Goal: Communication & Community: Answer question/provide support

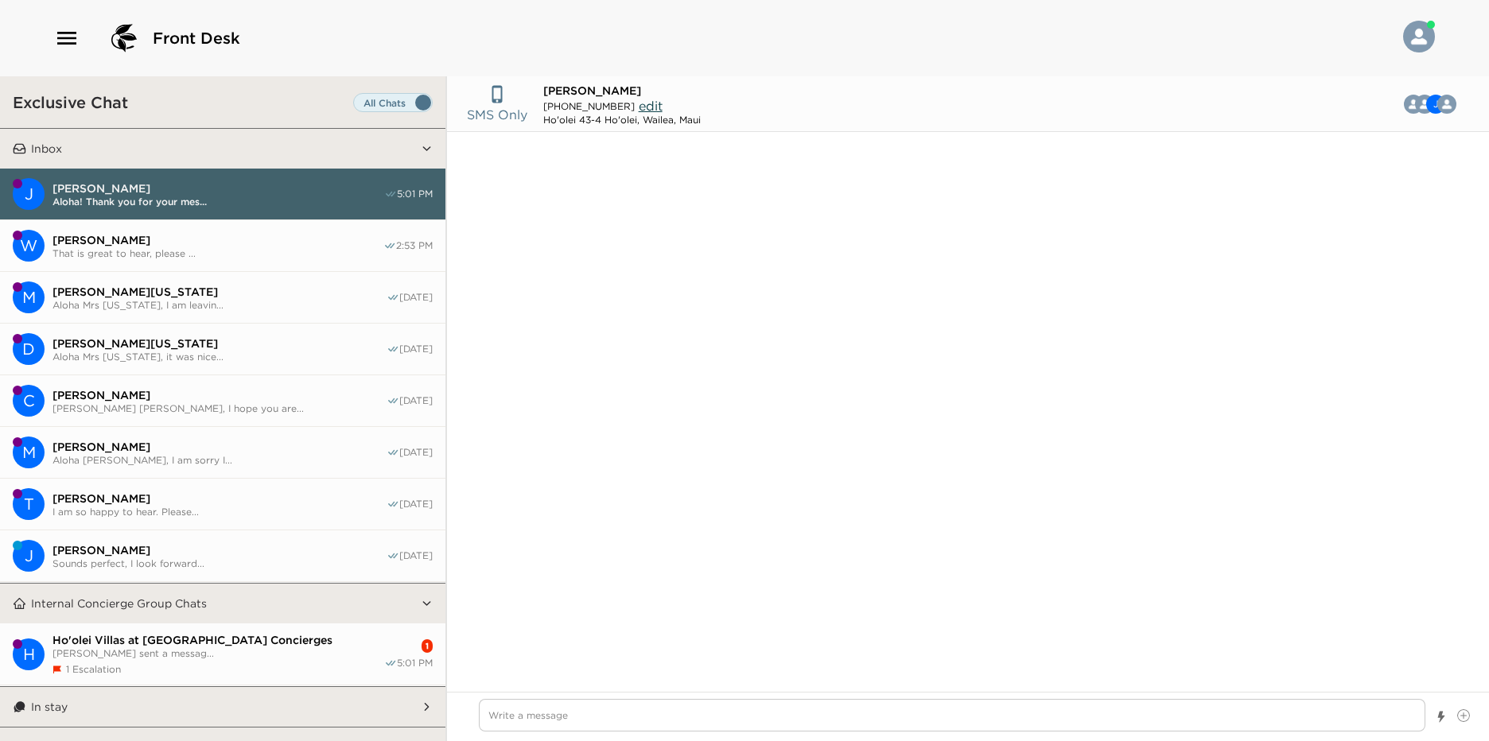
scroll to position [2092, 0]
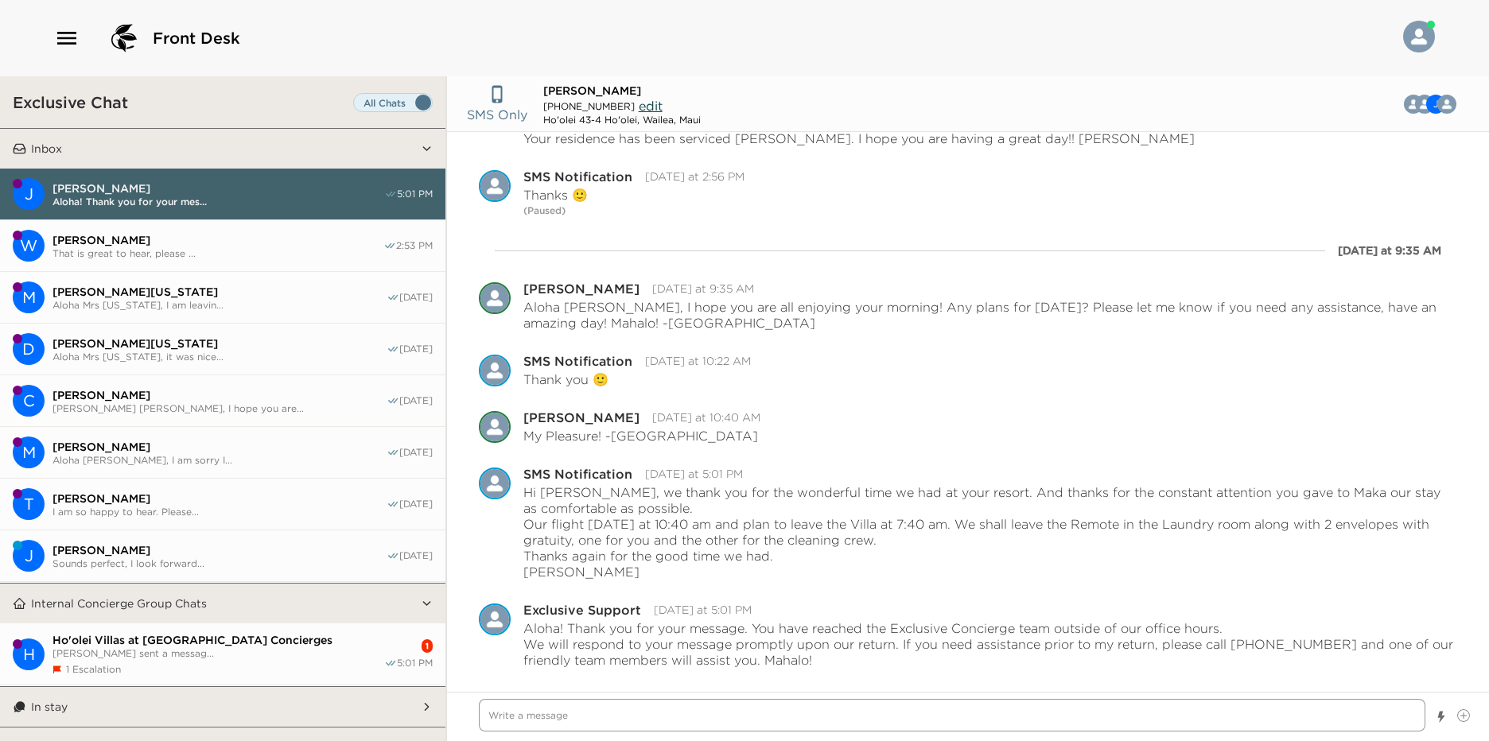
click at [723, 721] on textarea "Write a message" at bounding box center [952, 715] width 946 height 33
type textarea "x"
type textarea "A"
type textarea "x"
type textarea "Al"
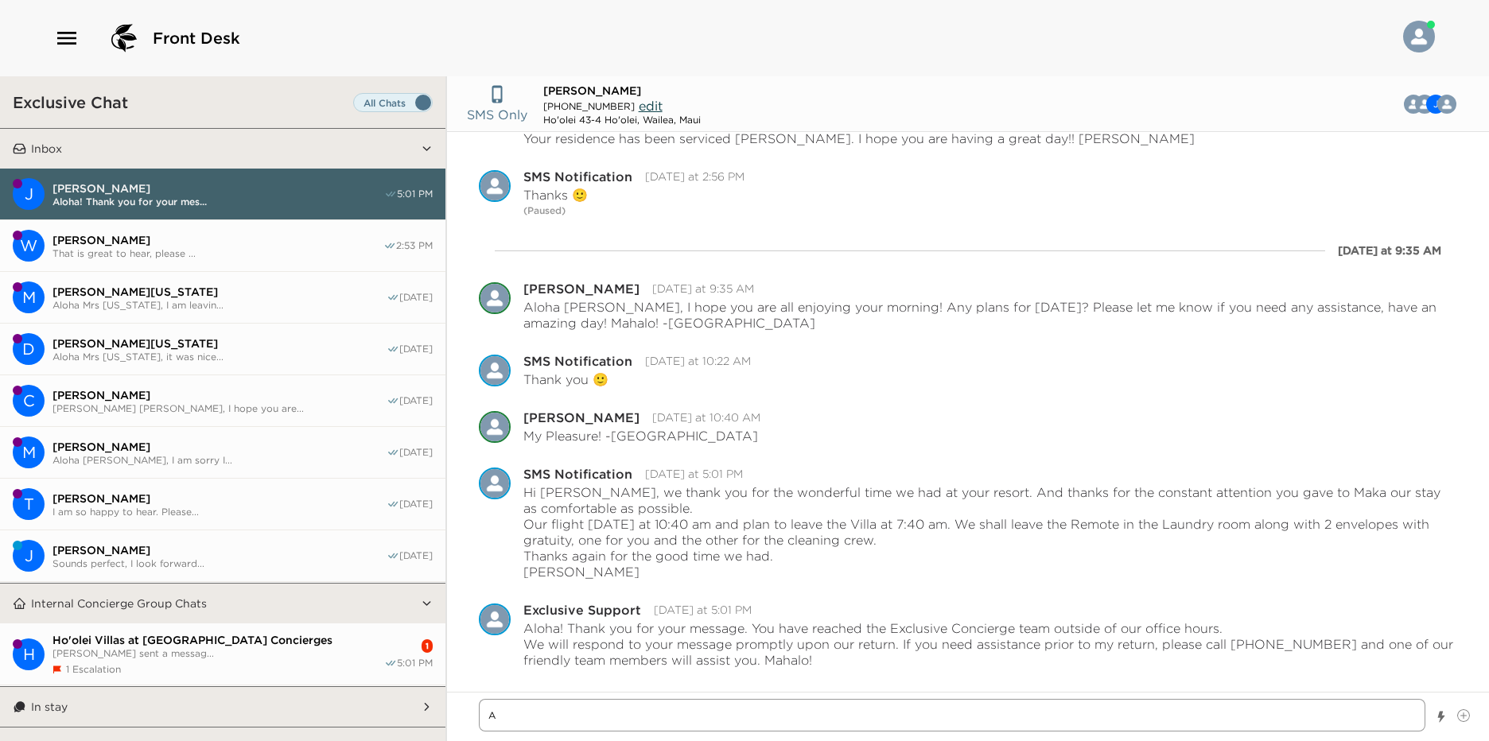
type textarea "x"
type textarea "Alo"
type textarea "x"
type textarea "Aloh"
type textarea "x"
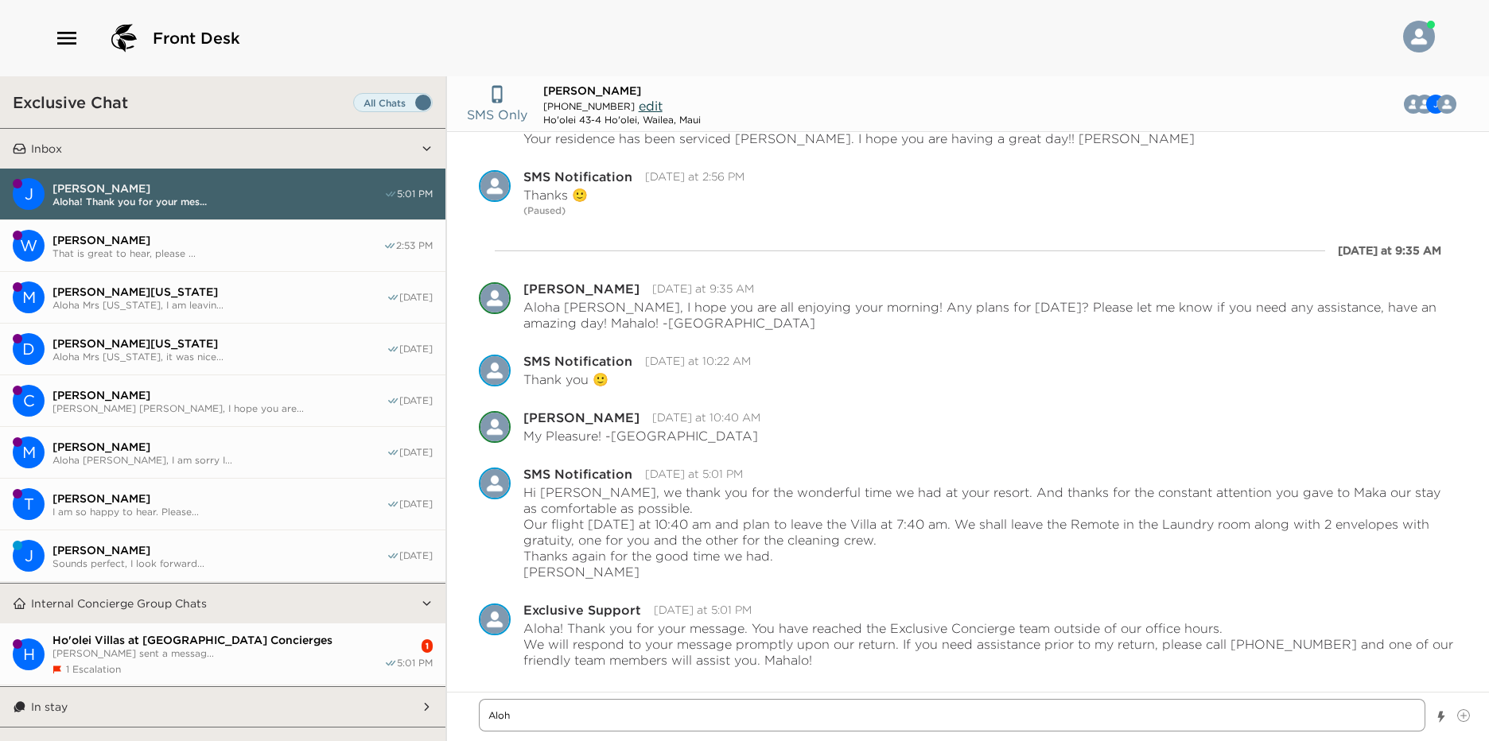
type textarea "Aloha"
type textarea "x"
type textarea "Aloha"
type textarea "x"
type textarea "Aloha M"
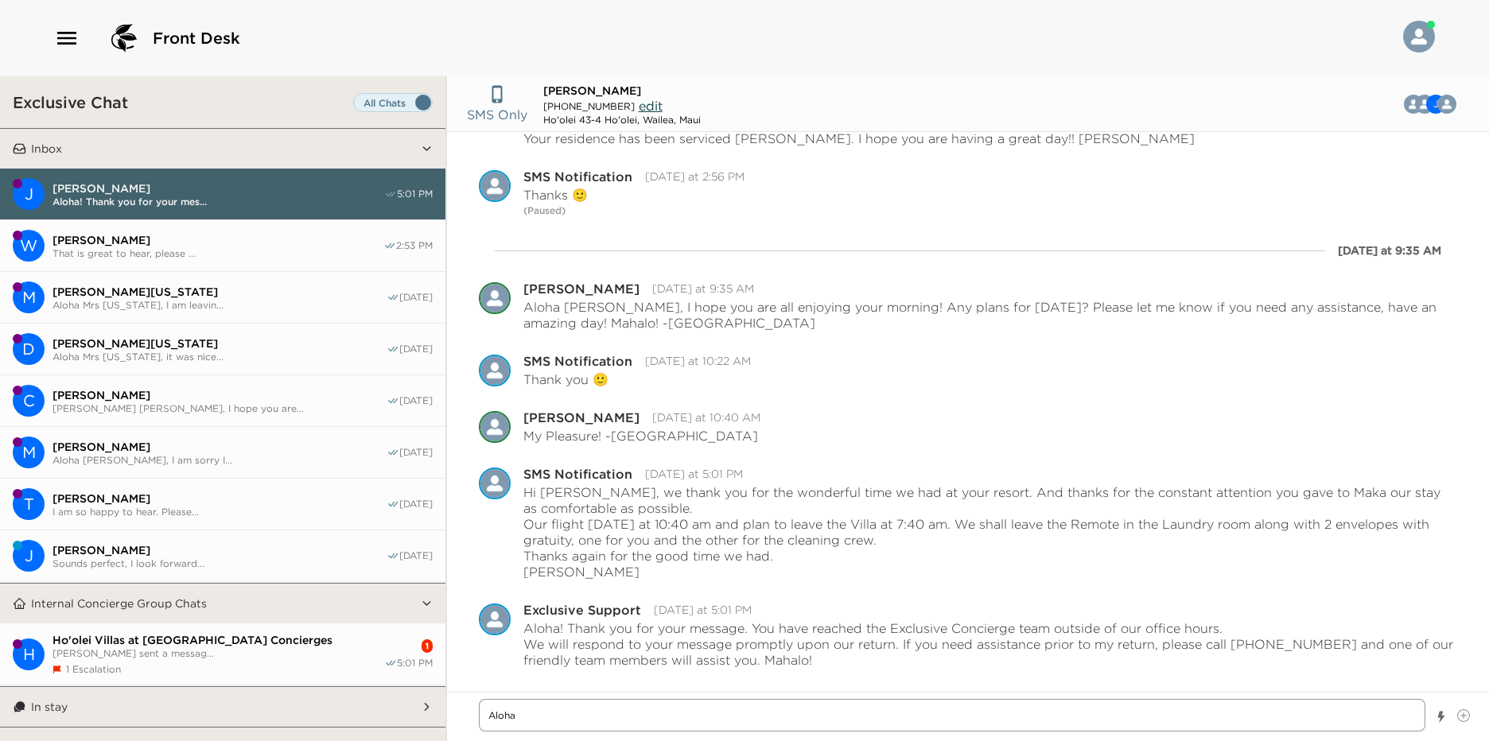
type textarea "x"
type textarea "Aloha Mr"
type textarea "x"
type textarea "Aloha Mr."
type textarea "x"
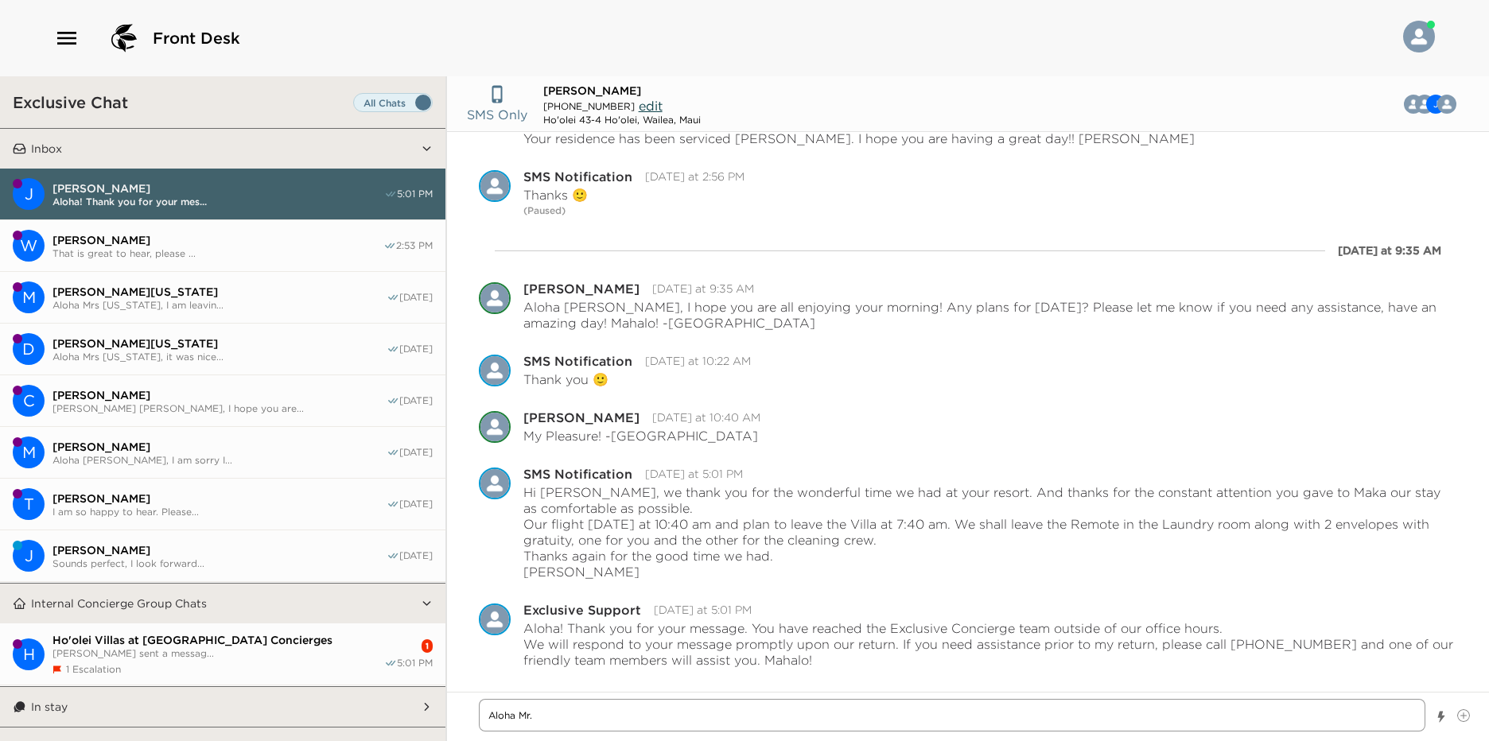
type textarea "Aloha Mr."
type textarea "x"
type textarea "Aloha Mr. M"
type textarea "x"
type textarea "Aloha Mr. Ma"
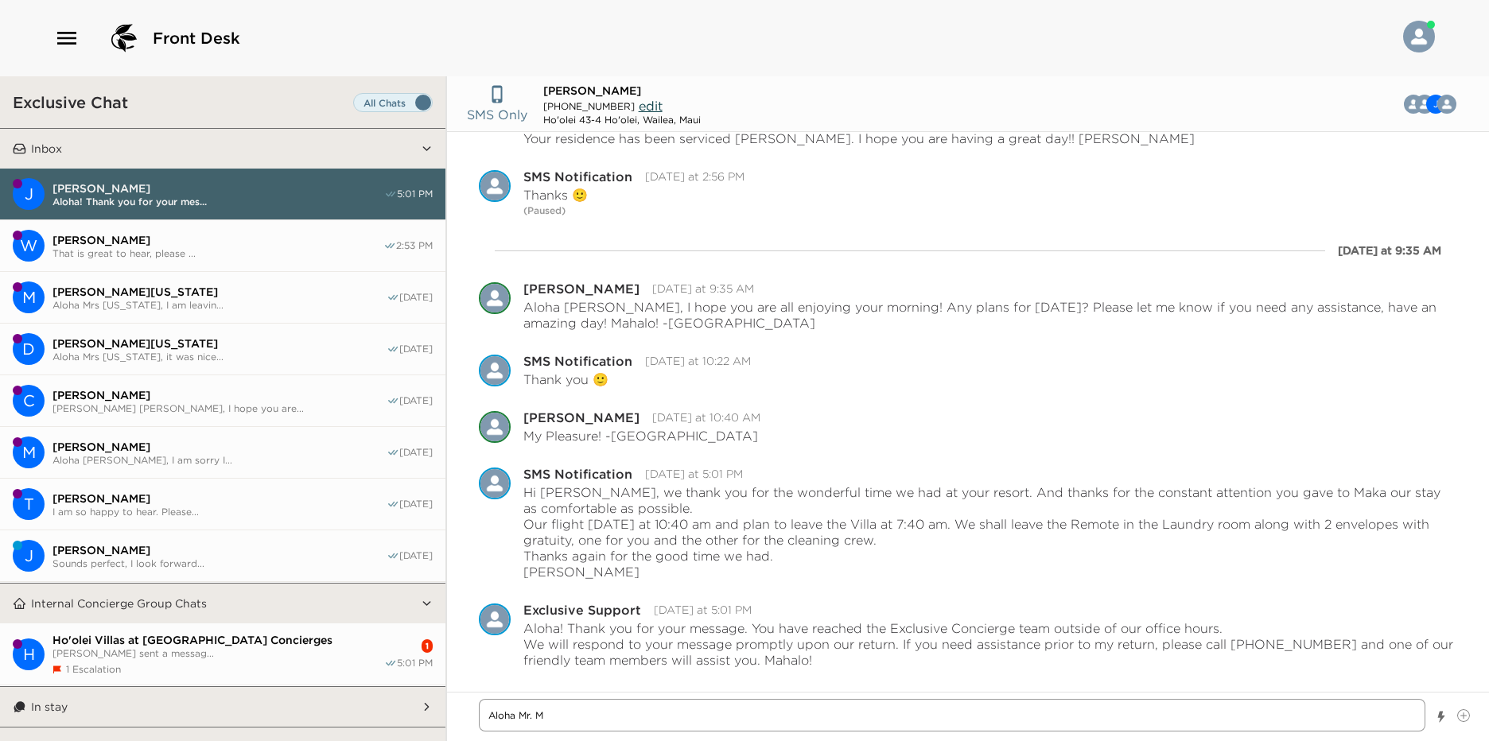
type textarea "x"
type textarea "Aloha [PERSON_NAME]"
type textarea "x"
type textarea "Aloha Mr. Maha"
type textarea "x"
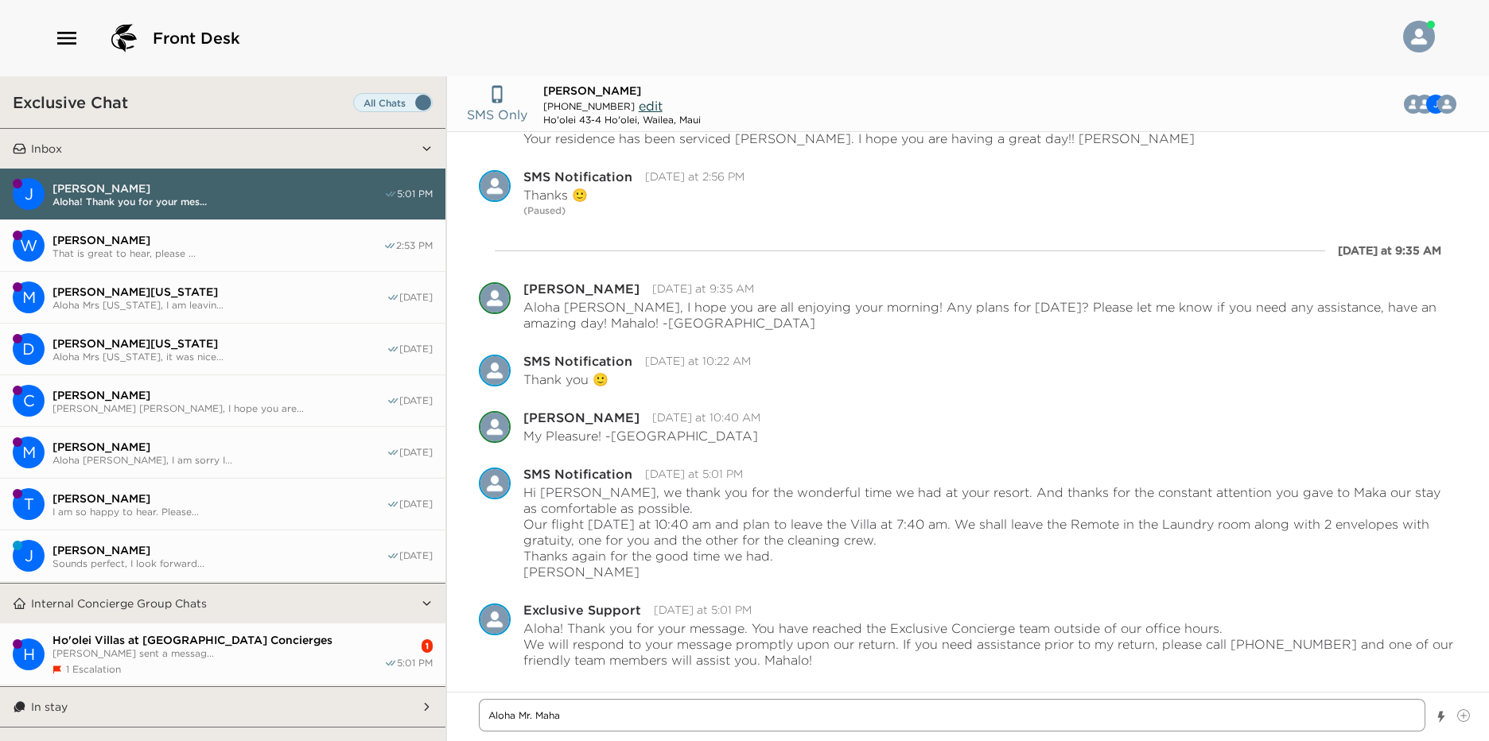
type textarea "Aloha Mr. Mahaj"
type textarea "x"
type textarea "Aloha [PERSON_NAME]"
type textarea "x"
type textarea "Aloha [PERSON_NAME]"
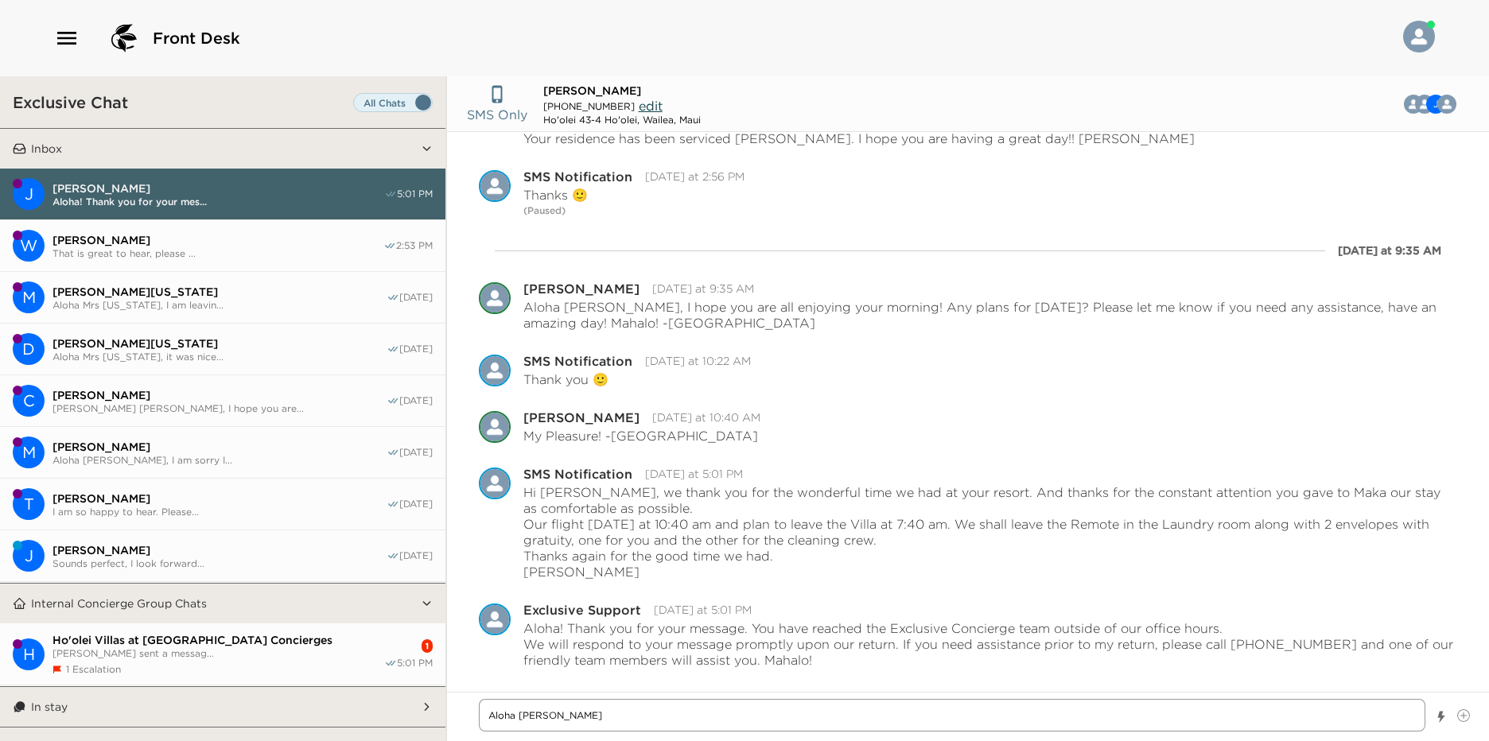
type textarea "x"
type textarea "Aloha [PERSON_NAME],"
type textarea "x"
type textarea "Aloha [PERSON_NAME],"
type textarea "x"
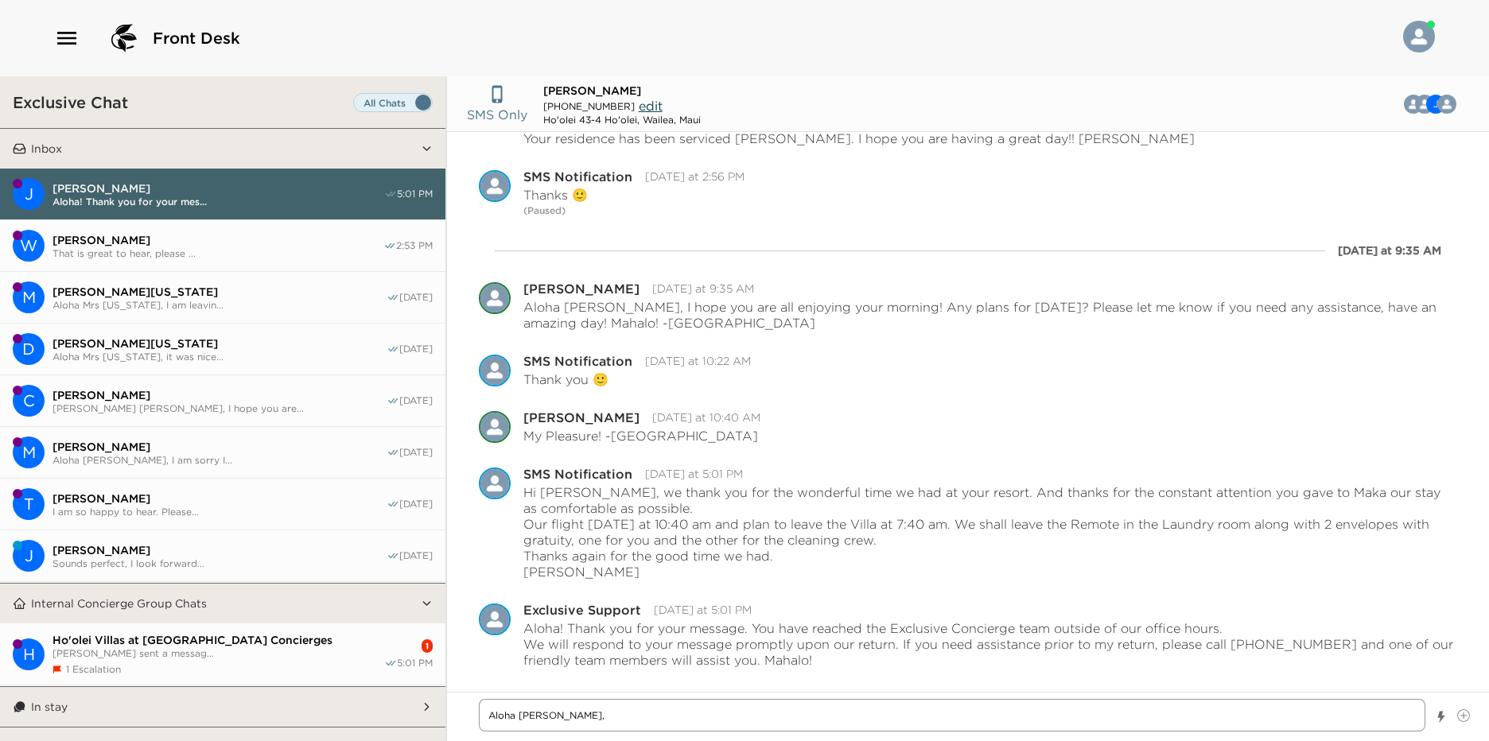
type textarea "Aloha [PERSON_NAME]"
type textarea "x"
type textarea "Aloha [PERSON_NAME], we"
type textarea "x"
type textarea "Aloha [PERSON_NAME], we"
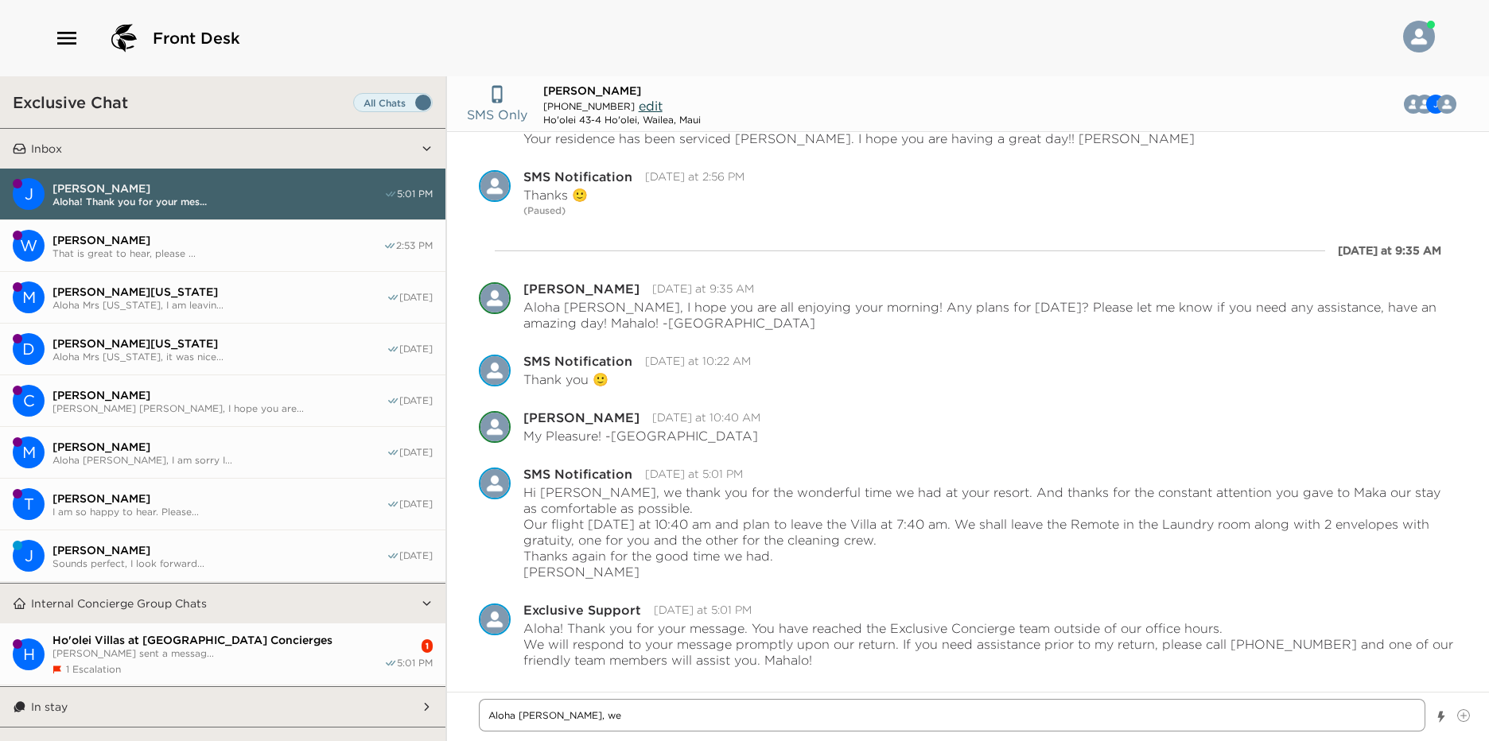
type textarea "x"
type textarea "Aloha [PERSON_NAME], we"
type textarea "x"
type textarea "Aloha [PERSON_NAME]"
type textarea "x"
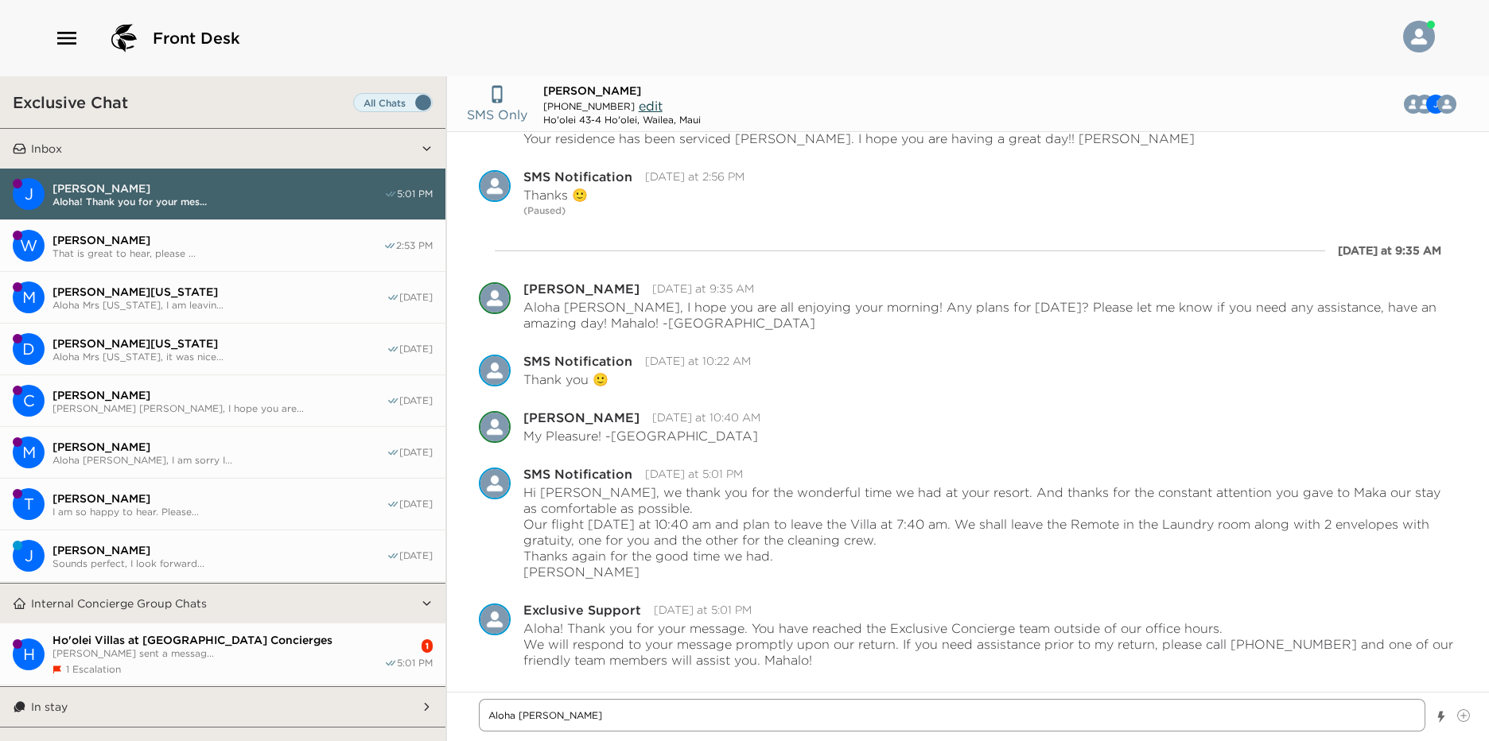
type textarea "Aloha [PERSON_NAME],"
type textarea "x"
type textarea "Aloha [PERSON_NAME],"
type textarea "x"
type textarea "Aloha [PERSON_NAME],"
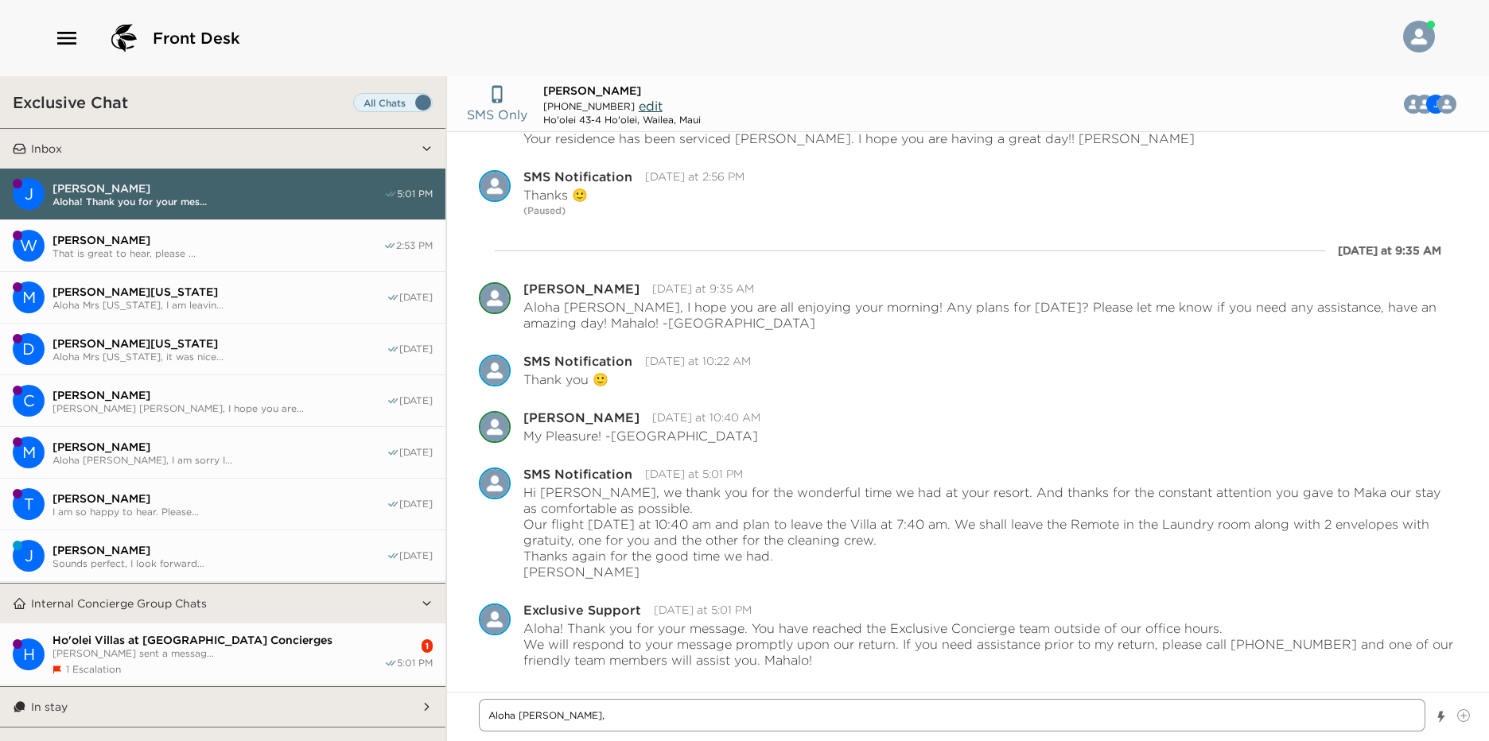
type textarea "x"
type textarea "Aloha [PERSON_NAME]"
type textarea "x"
type textarea "Aloha [PERSON_NAME], we"
type textarea "x"
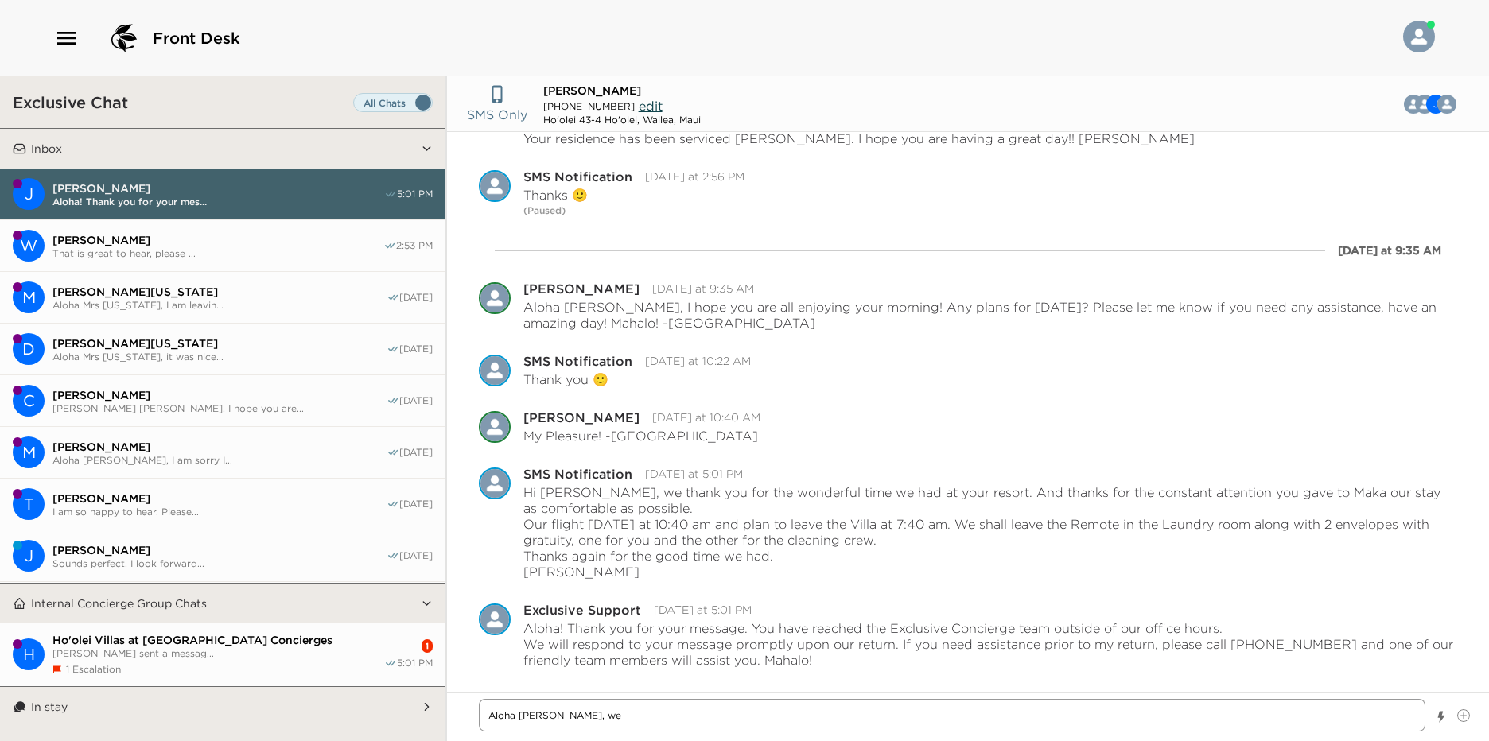
type textarea "Aloha [PERSON_NAME], we"
type textarea "x"
type textarea "Aloha [PERSON_NAME], we a"
type textarea "x"
type textarea "Aloha [PERSON_NAME], we ar"
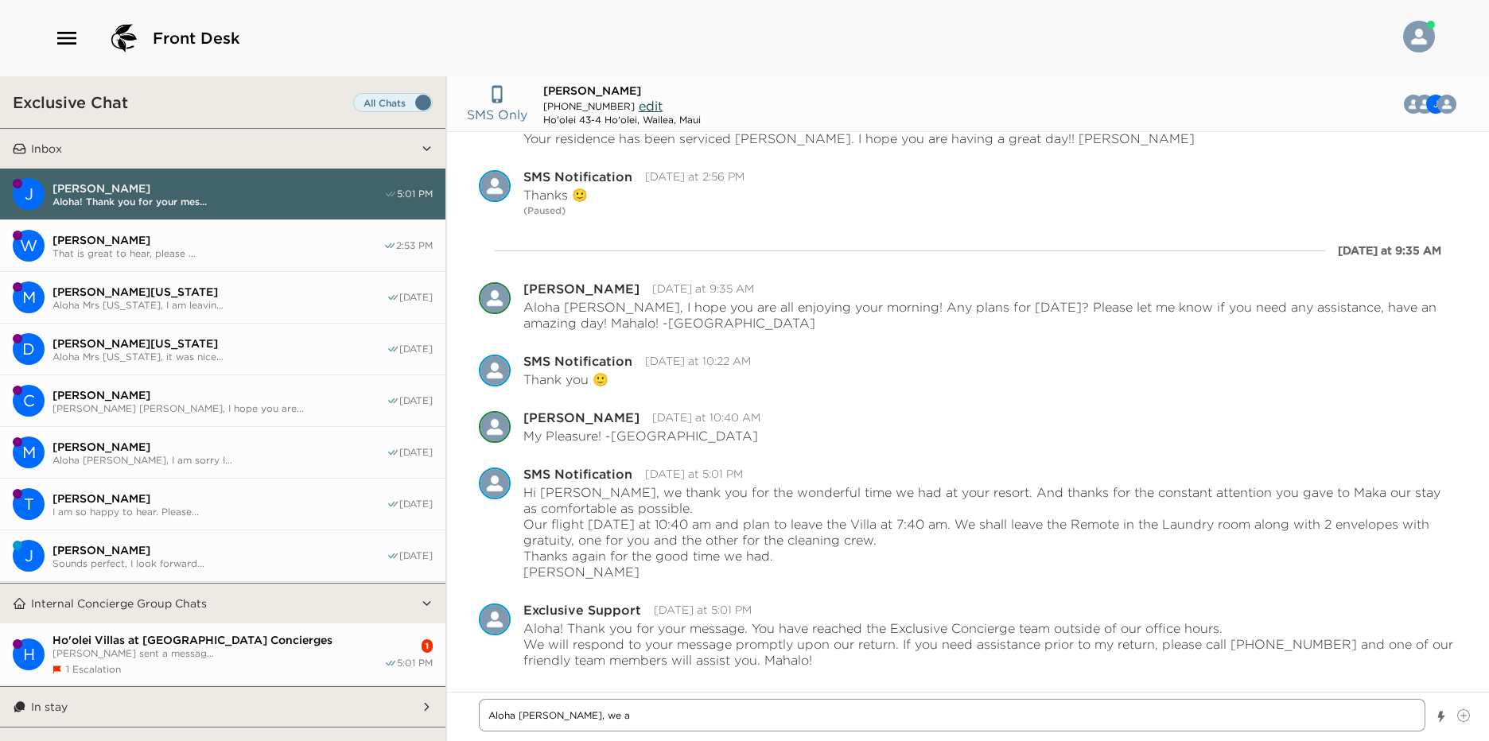
type textarea "x"
type textarea "Aloha [PERSON_NAME], we are"
type textarea "x"
type textarea "Aloha [PERSON_NAME], we are"
type textarea "x"
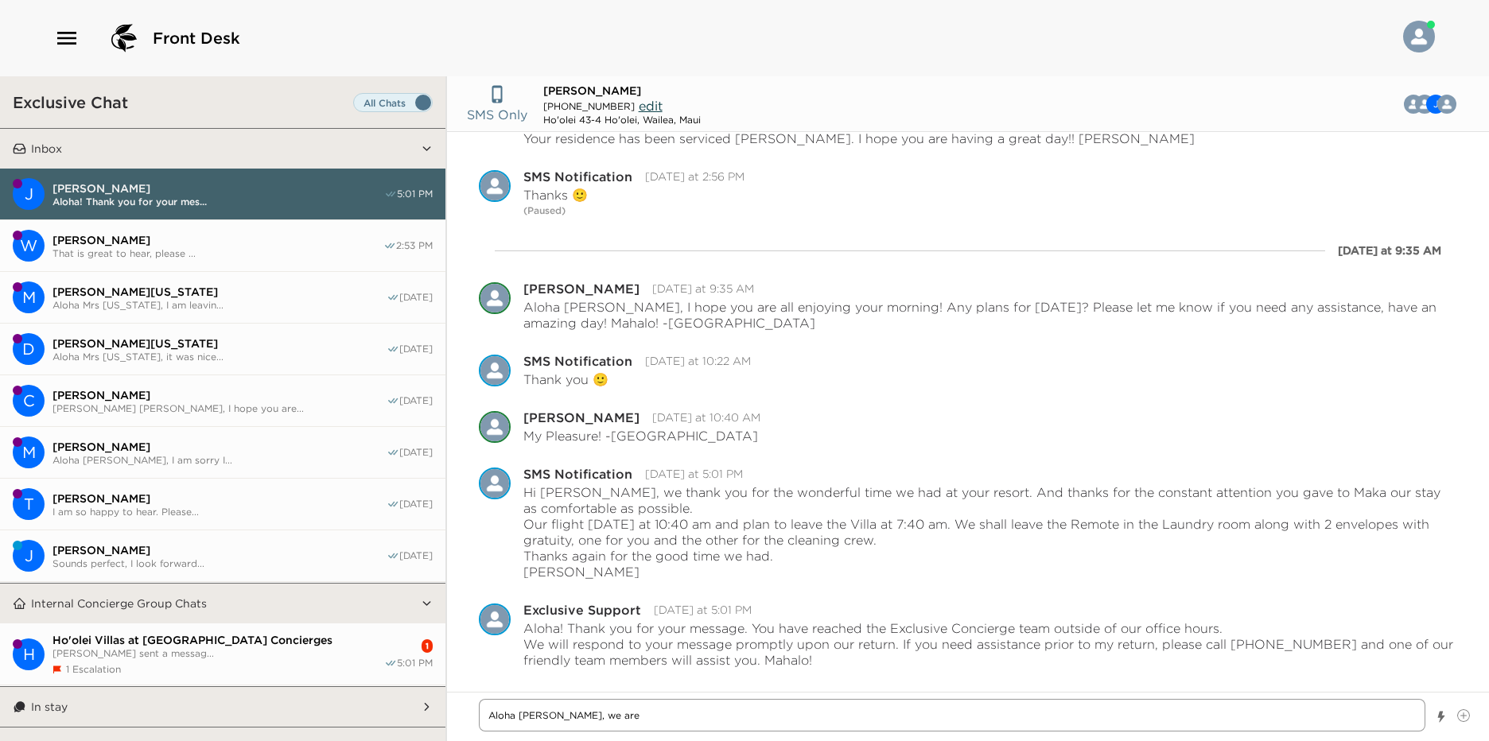
type textarea "Aloha [PERSON_NAME], we are s"
type textarea "x"
type textarea "Aloha [PERSON_NAME], we are so"
type textarea "x"
type textarea "Aloha [PERSON_NAME], we are so"
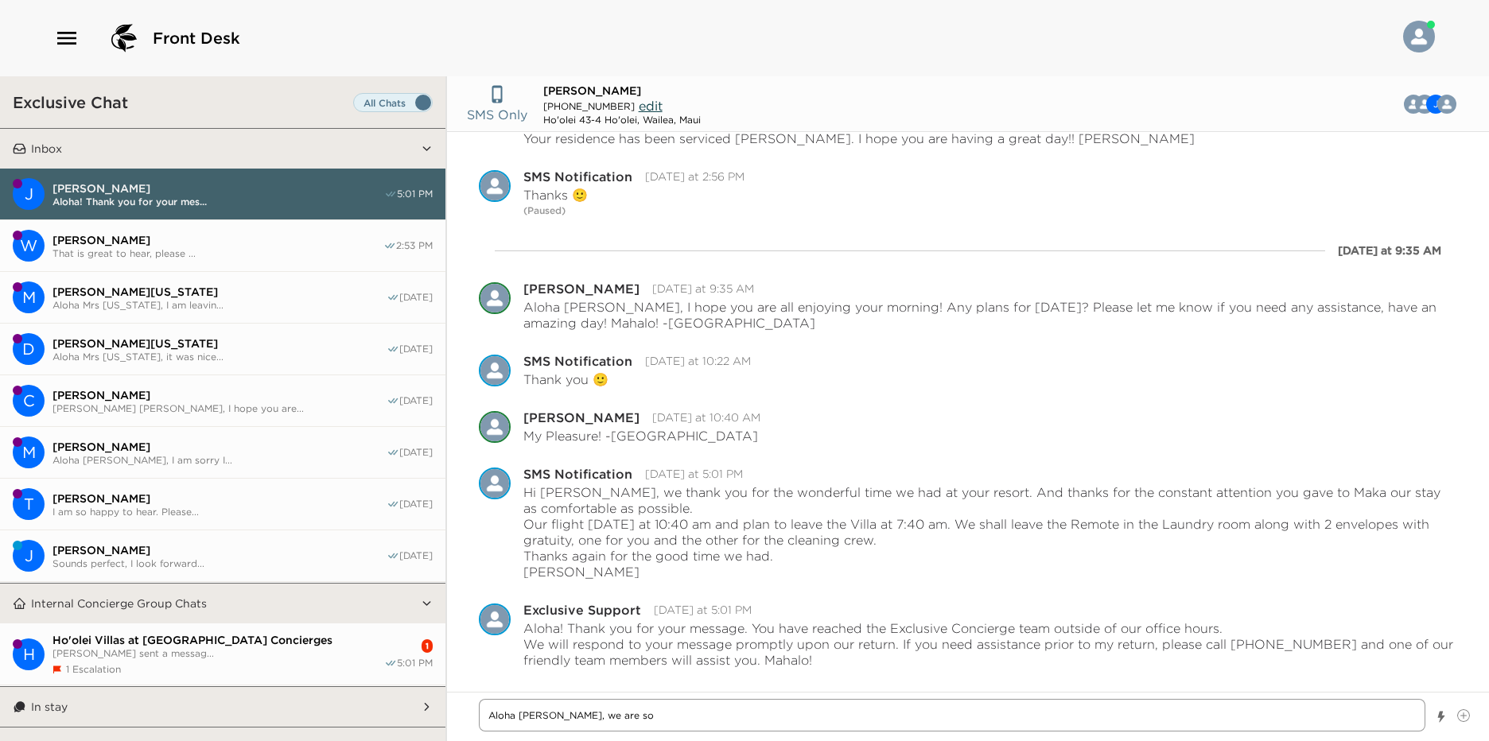
type textarea "x"
type textarea "Aloha [PERSON_NAME], we are so g"
type textarea "x"
type textarea "Aloha [PERSON_NAME], we are so gl"
type textarea "x"
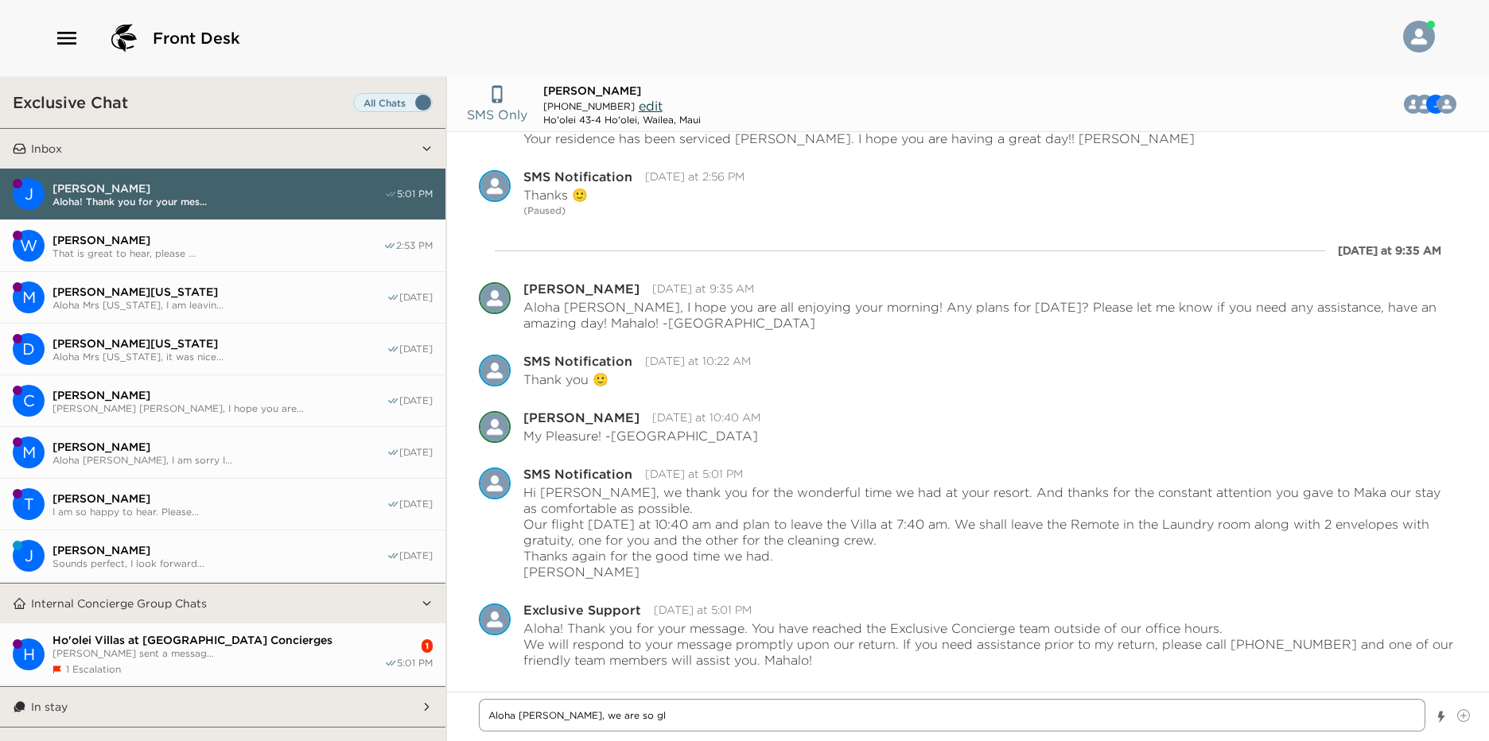
type textarea "Aloha [PERSON_NAME], we are so gla"
type textarea "x"
type textarea "Aloha [PERSON_NAME], we are so glad"
type textarea "x"
type textarea "Aloha [PERSON_NAME], we are so glad"
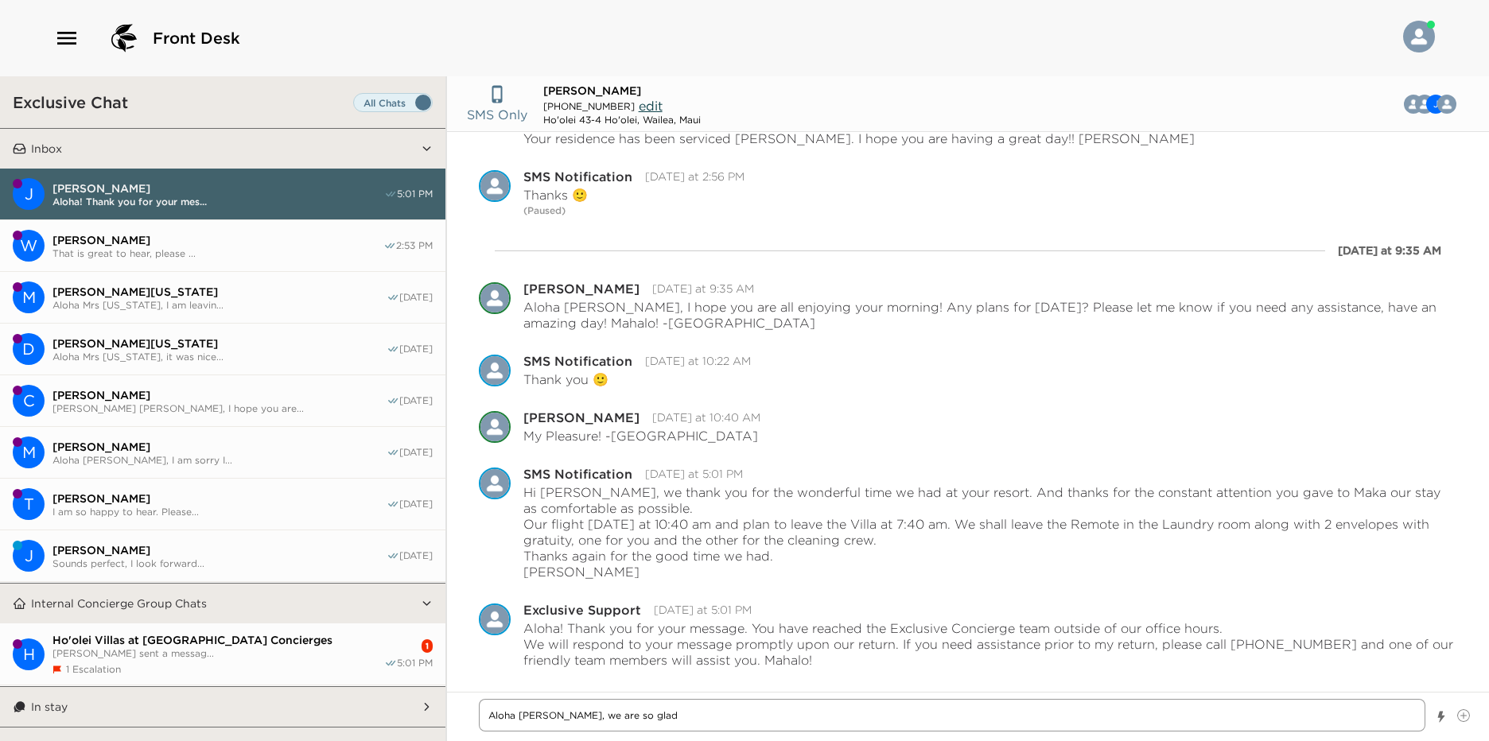
type textarea "x"
type textarea "Aloha [PERSON_NAME], we are so glad t"
type textarea "x"
type textarea "Aloha [PERSON_NAME], we are so glad to"
type textarea "x"
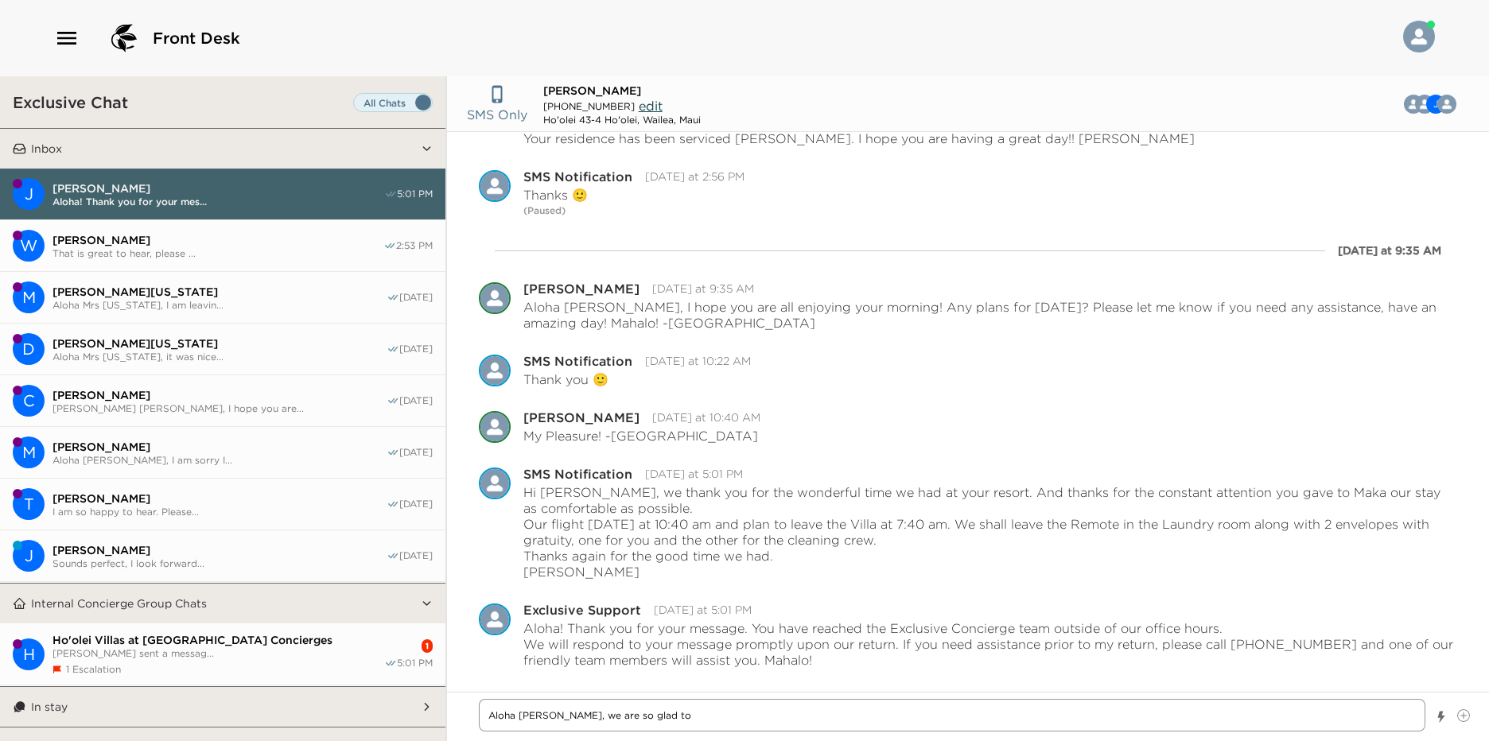
type textarea "Aloha [PERSON_NAME], we are so glad to"
type textarea "x"
type textarea "Aloha [PERSON_NAME], we are so glad to h"
type textarea "x"
type textarea "Aloha [PERSON_NAME], we are so glad to he"
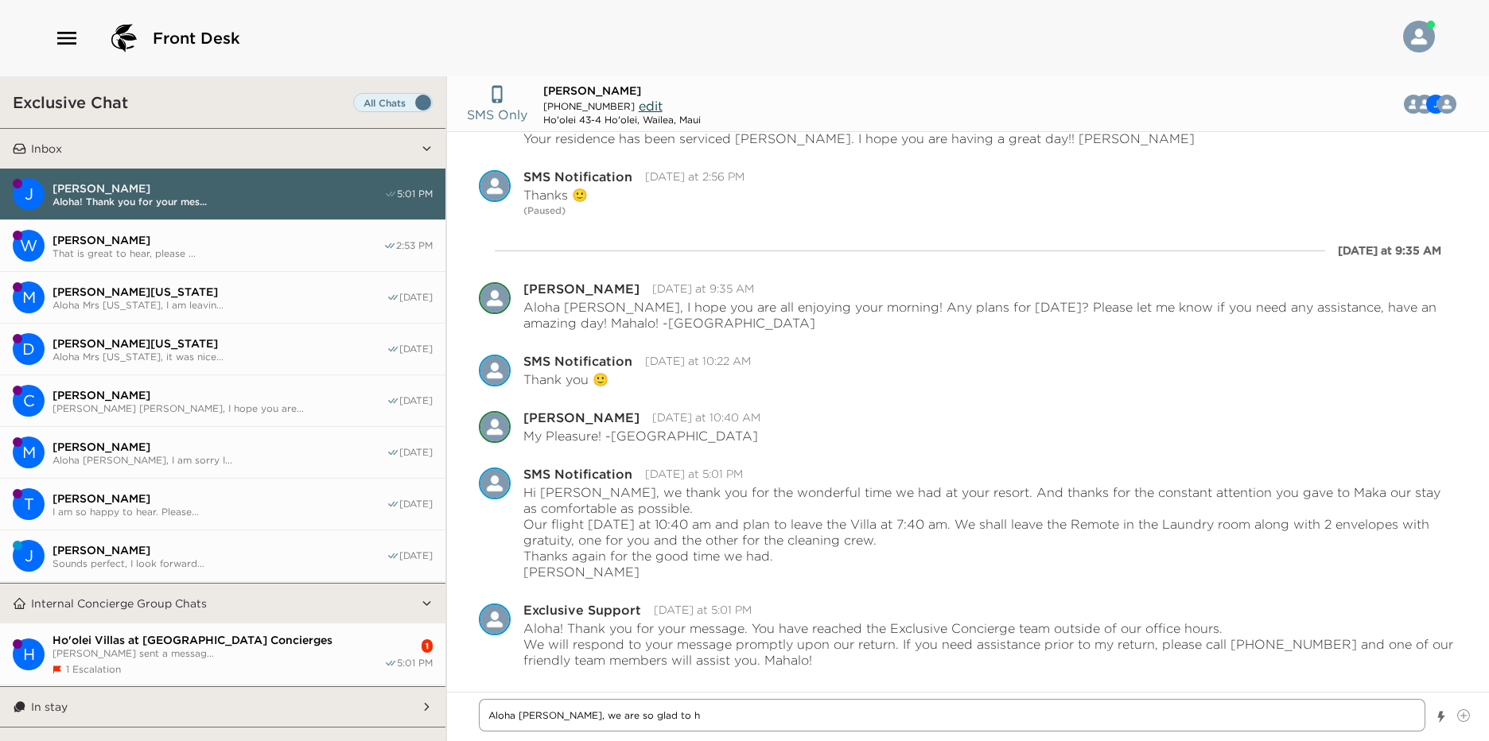
type textarea "x"
type textarea "Aloha [PERSON_NAME], we are so glad to hea"
type textarea "x"
type textarea "Aloha [PERSON_NAME], we are so glad to heatr"
type textarea "x"
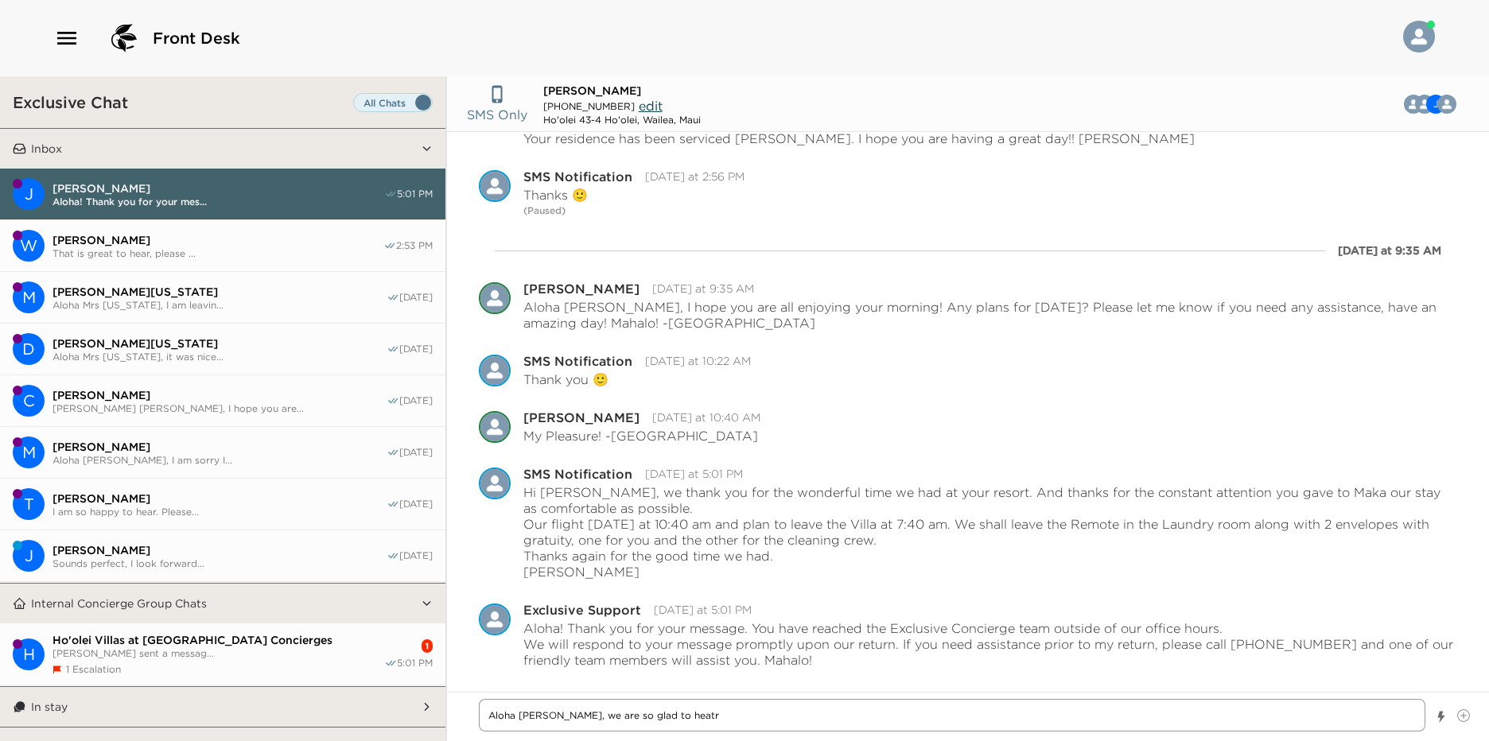
type textarea "Aloha [PERSON_NAME], we are so glad to heatr"
type textarea "x"
type textarea "Aloha [PERSON_NAME], we are so glad to heatr t"
type textarea "x"
type textarea "Aloha [PERSON_NAME], we are so glad to heatr th"
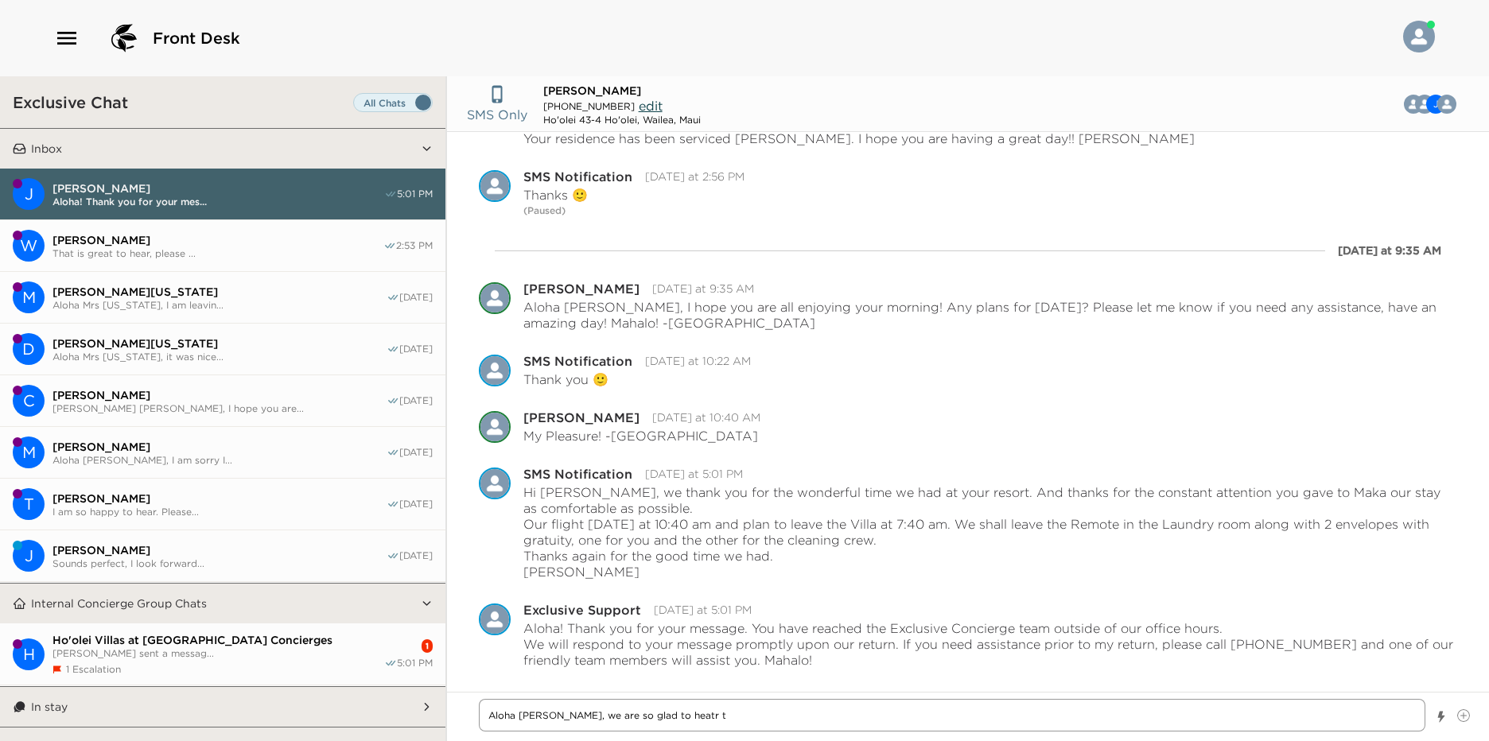
type textarea "x"
type textarea "Aloha [PERSON_NAME], we are so glad to heatr t"
type textarea "x"
type textarea "Aloha [PERSON_NAME], we are so glad to heatr"
type textarea "x"
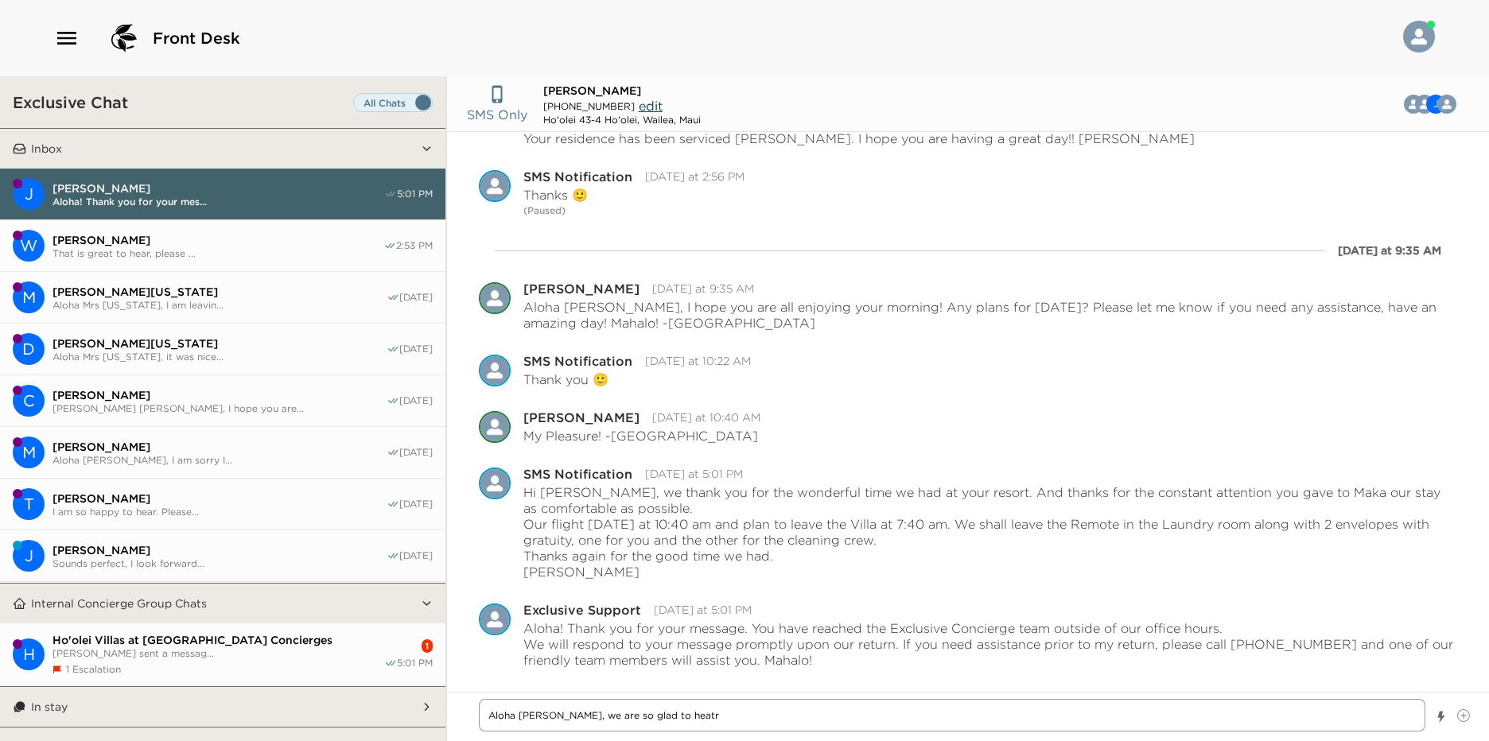
type textarea "Aloha [PERSON_NAME], we are so glad to heatr"
type textarea "x"
type textarea "Aloha [PERSON_NAME], we are so glad to heat"
type textarea "x"
type textarea "Aloha [PERSON_NAME], we are so glad to hea"
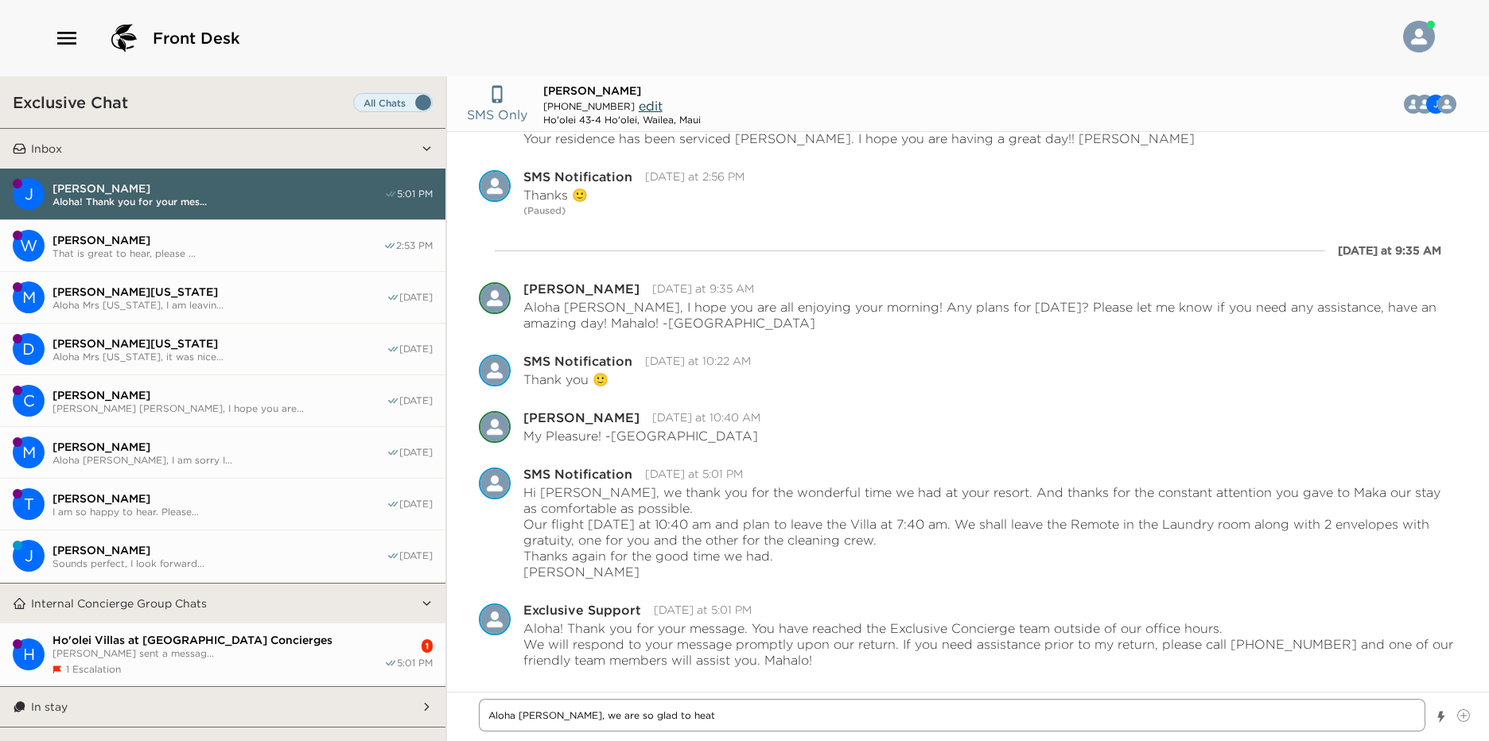
type textarea "x"
type textarea "Aloha [PERSON_NAME], we are so glad to hear"
type textarea "x"
type textarea "Aloha [PERSON_NAME], we are so glad to hear"
type textarea "x"
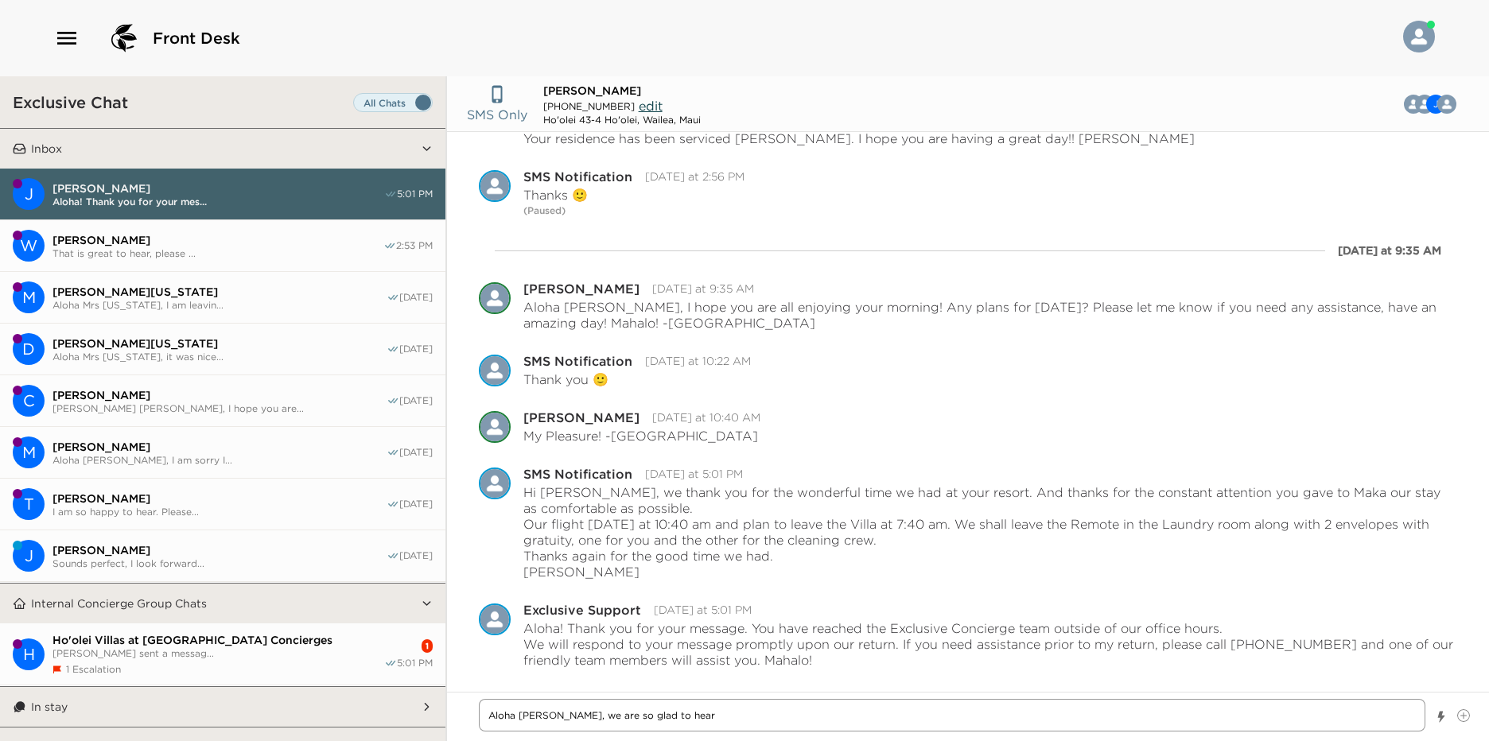
type textarea "Aloha [PERSON_NAME], we are so glad to hear t"
type textarea "x"
type textarea "Aloha [PERSON_NAME], we are so glad to hear th"
type textarea "x"
type textarea "Aloha [PERSON_NAME], we are so glad to hear tha"
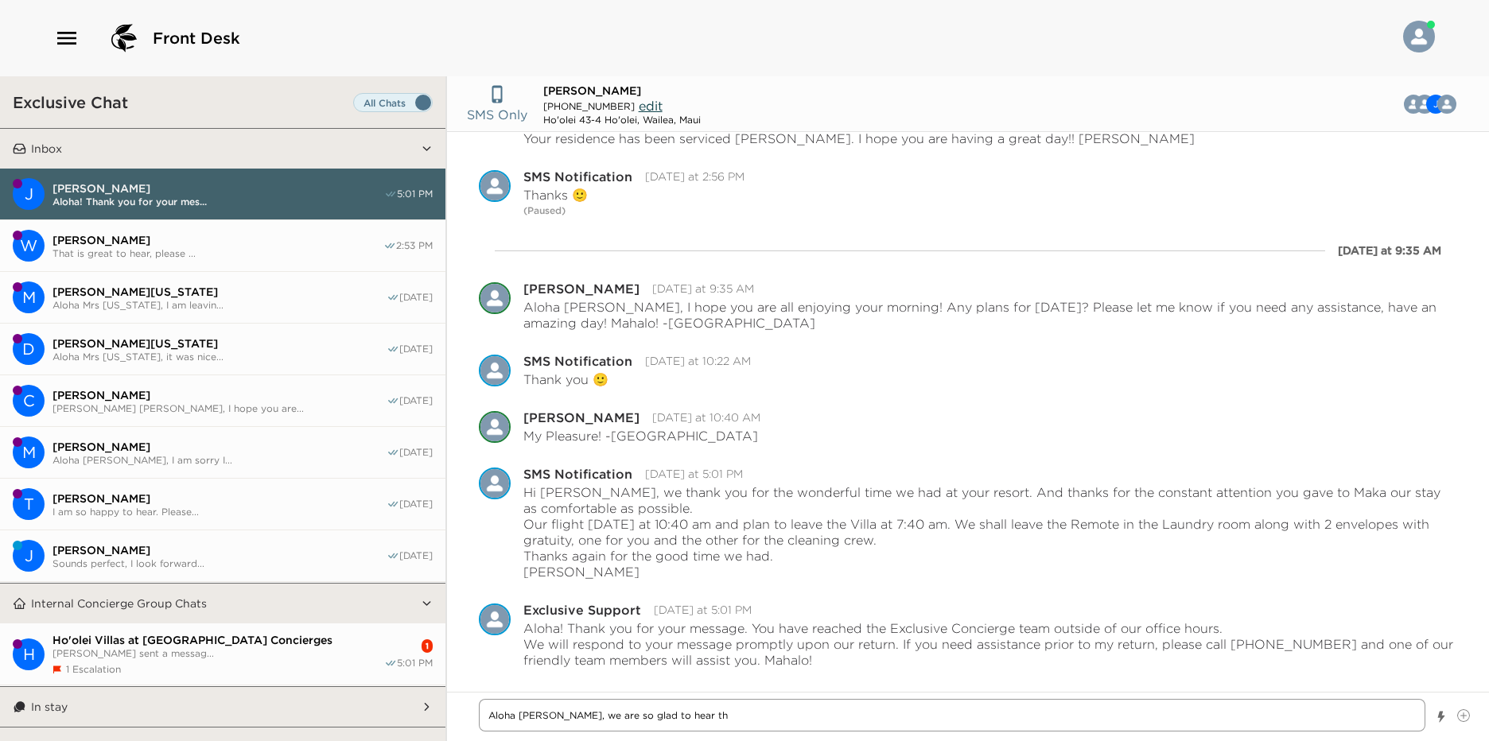
type textarea "x"
type textarea "Aloha [PERSON_NAME], we are so glad to hear that"
type textarea "x"
type textarea "Aloha [PERSON_NAME], we are so glad to hear that"
type textarea "x"
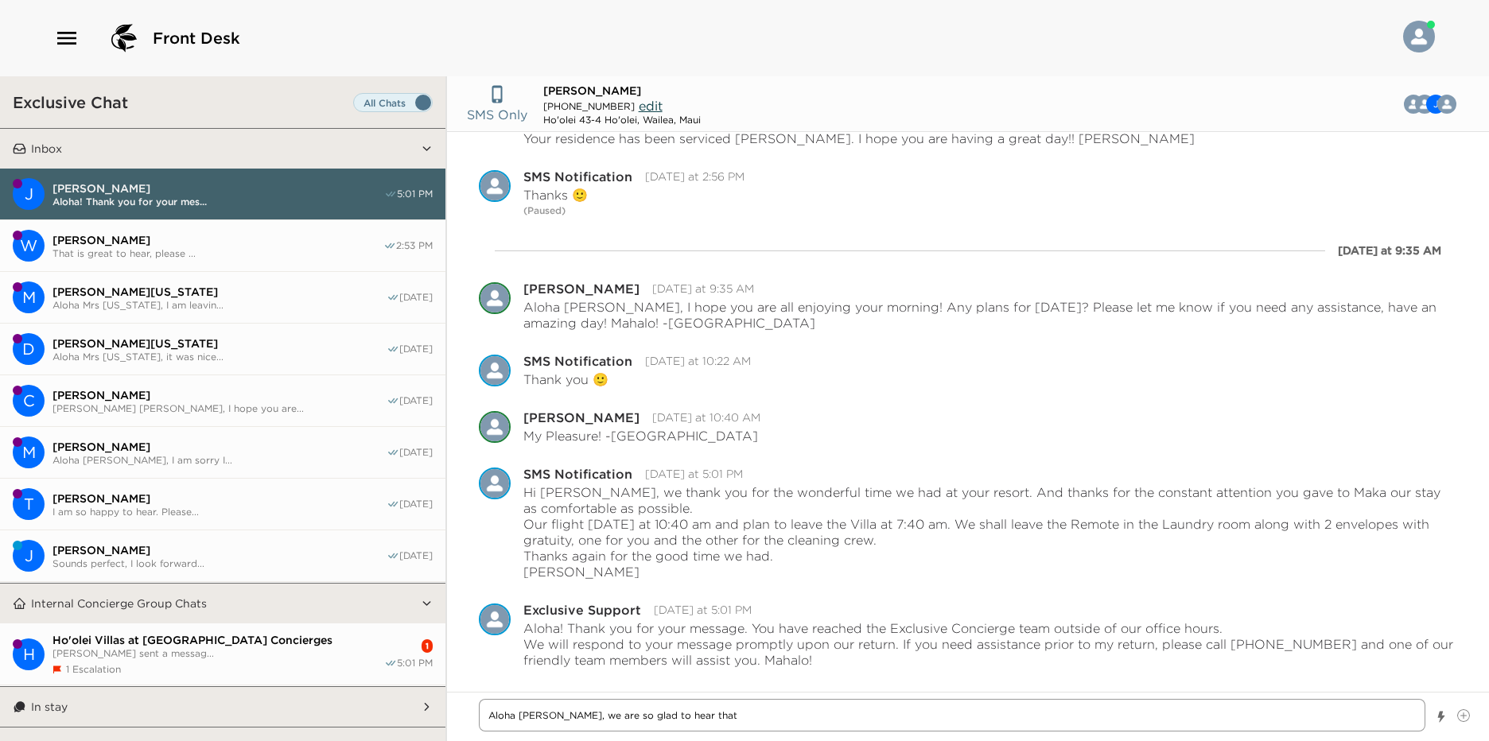
type textarea "Aloha [PERSON_NAME], we are so glad to hear that a"
type textarea "x"
type textarea "Aloha [PERSON_NAME], we are so glad to hear that an"
type textarea "x"
type textarea "Aloha [PERSON_NAME], we are so glad to hear that and"
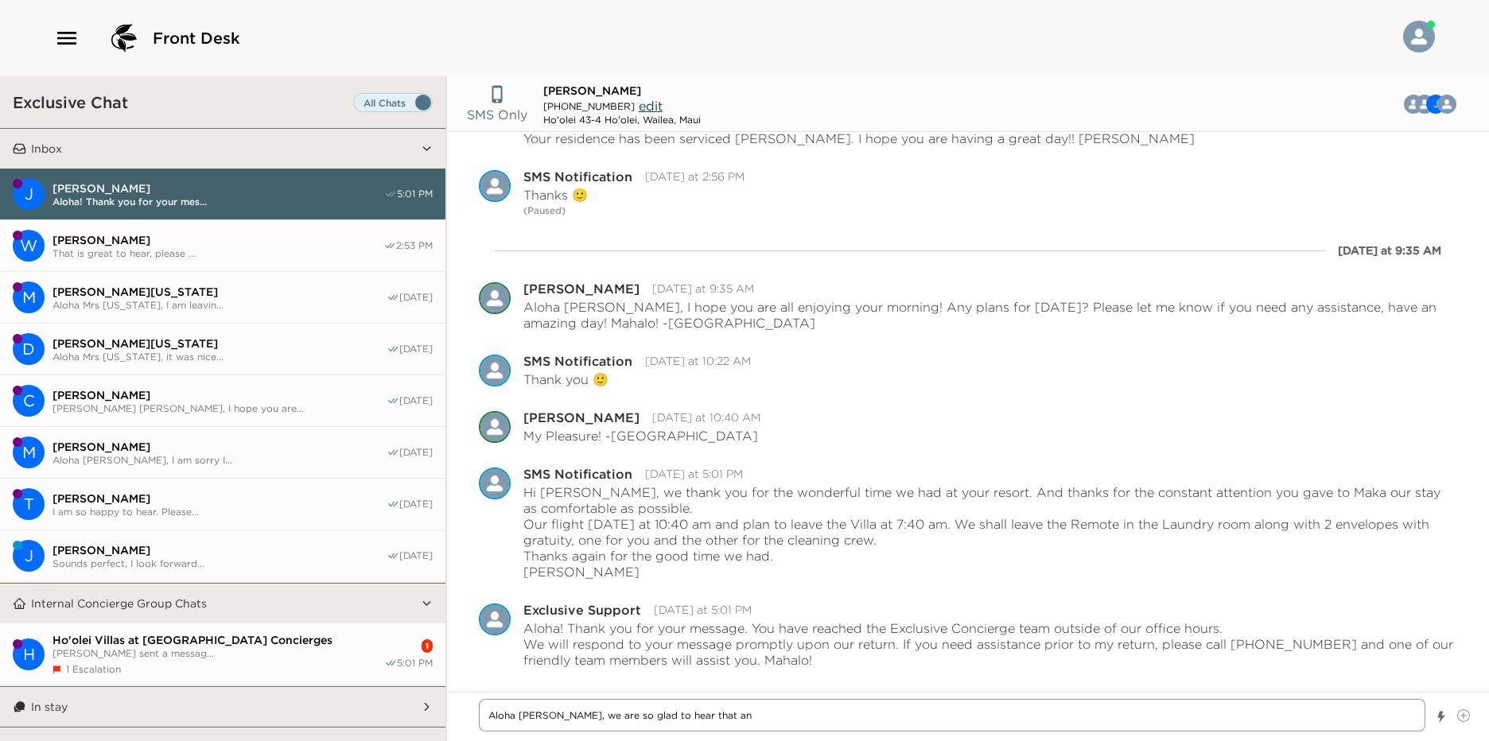
type textarea "x"
type textarea "Aloha [PERSON_NAME], we are so glad to hear that and"
type textarea "x"
type textarea "Aloha [PERSON_NAME], we are so glad to hear that and w"
type textarea "x"
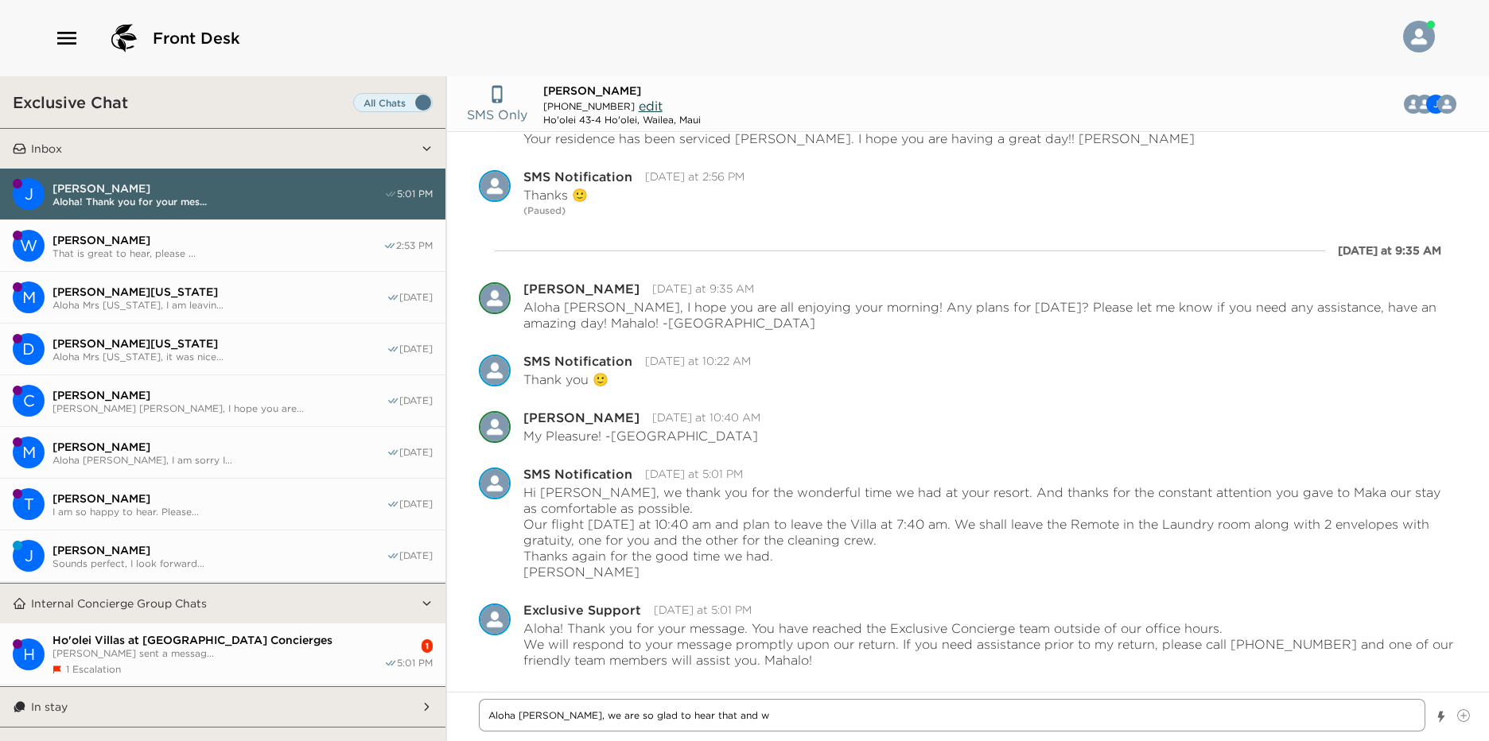
type textarea "Aloha [PERSON_NAME], we are so glad to hear that and we"
type textarea "x"
type textarea "Aloha [PERSON_NAME], we are so glad to hear that and we"
type textarea "x"
type textarea "Aloha [PERSON_NAME], we are so glad to hear that and we h"
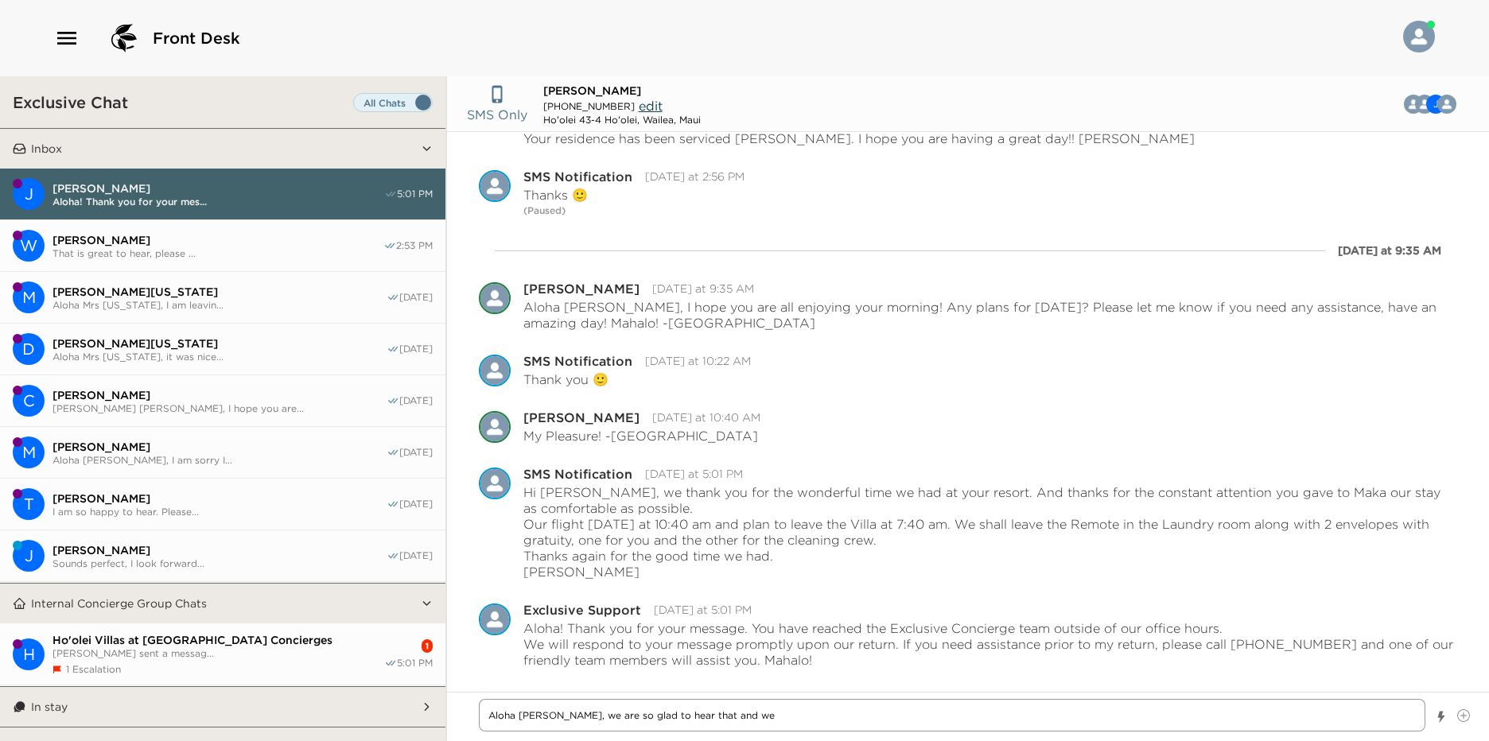
type textarea "x"
type textarea "Aloha [PERSON_NAME], we are so glad to hear that and we ho"
type textarea "x"
type textarea "Aloha [PERSON_NAME], we are so glad to hear that and we hop"
type textarea "x"
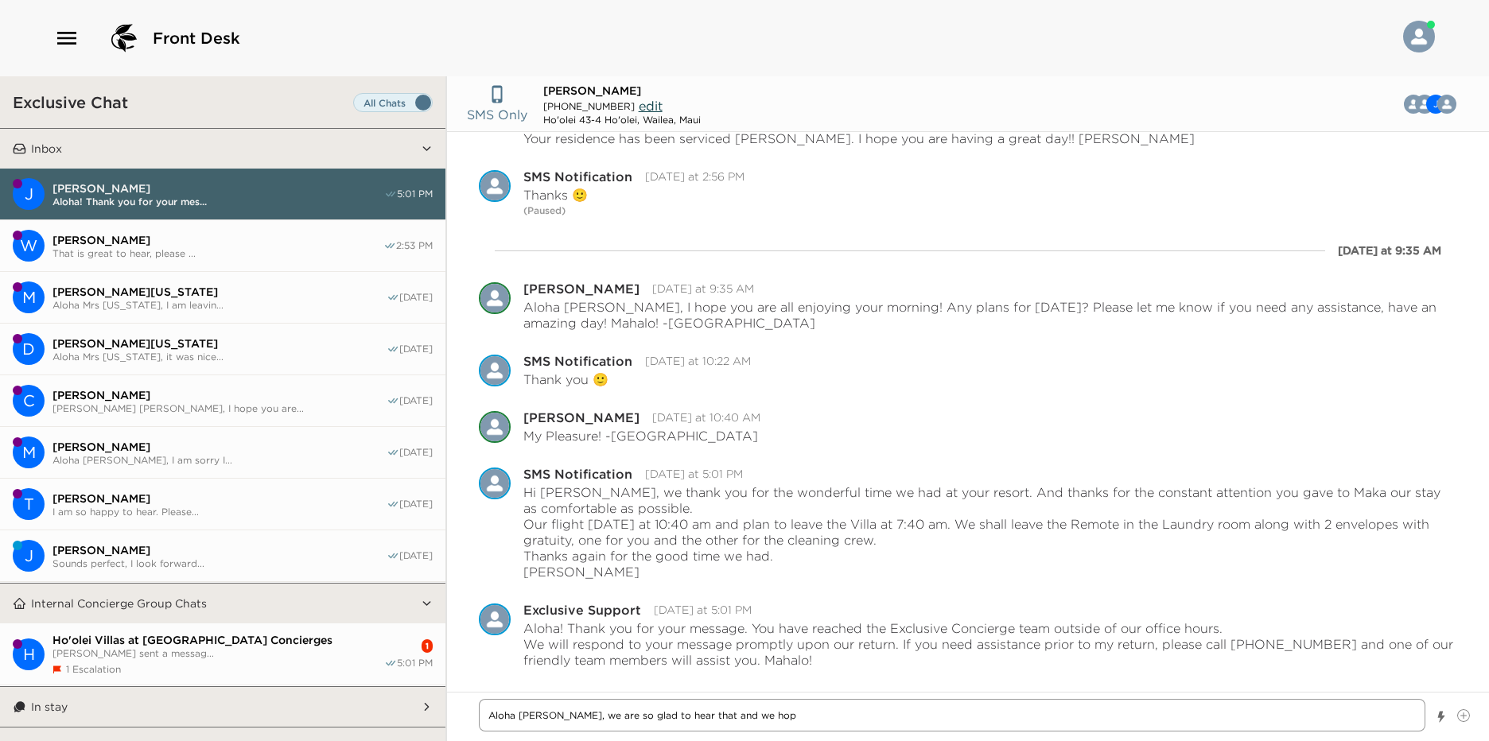
type textarea "Aloha [PERSON_NAME], we are so glad to hear that and we hope"
type textarea "x"
type textarea "Aloha [PERSON_NAME], we are so glad to hear that and we hope"
type textarea "x"
type textarea "Aloha [PERSON_NAME], we are so glad to hear that and we hope t"
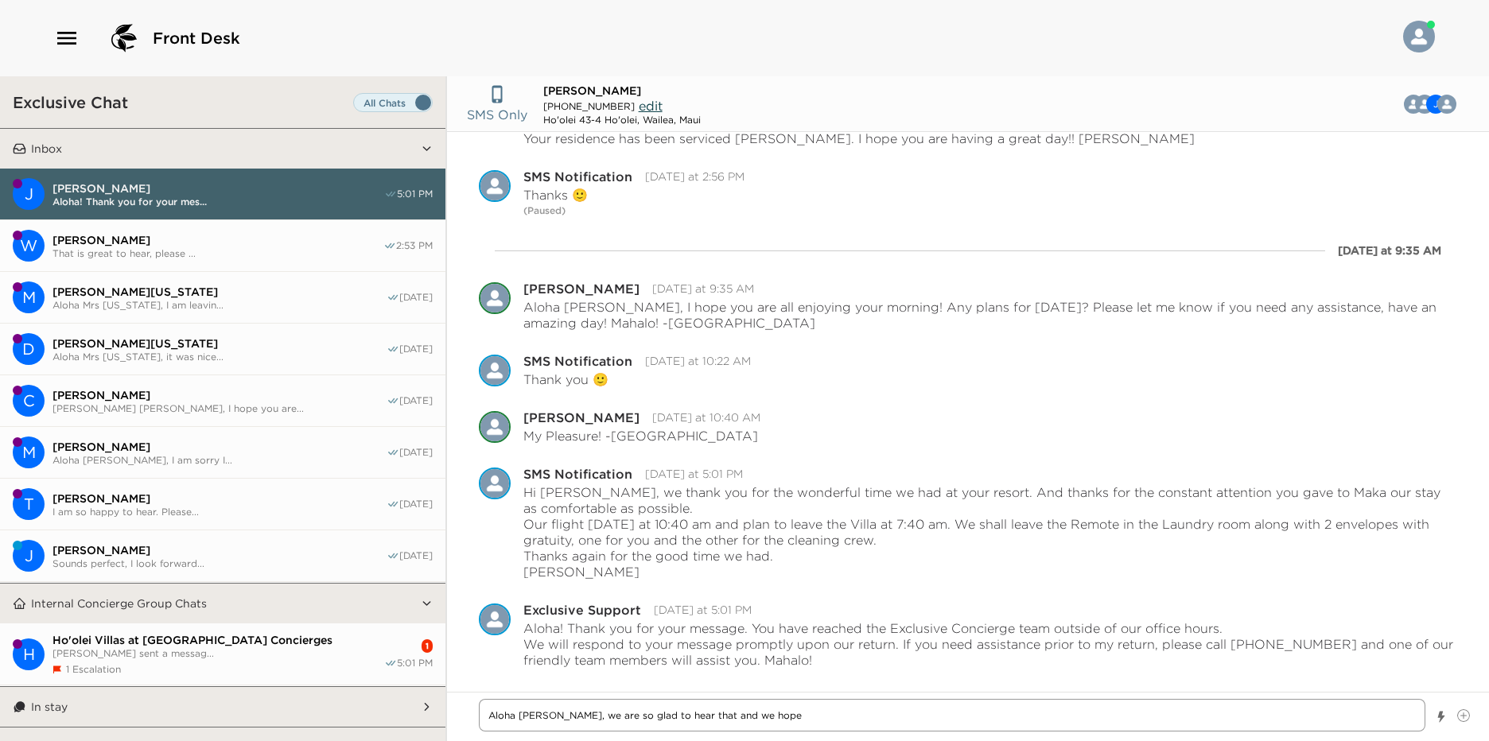
type textarea "x"
type textarea "Aloha [PERSON_NAME], we are so glad to hear that and we hope to"
type textarea "x"
type textarea "Aloha [PERSON_NAME], we are so glad to hear that and we hope to"
type textarea "x"
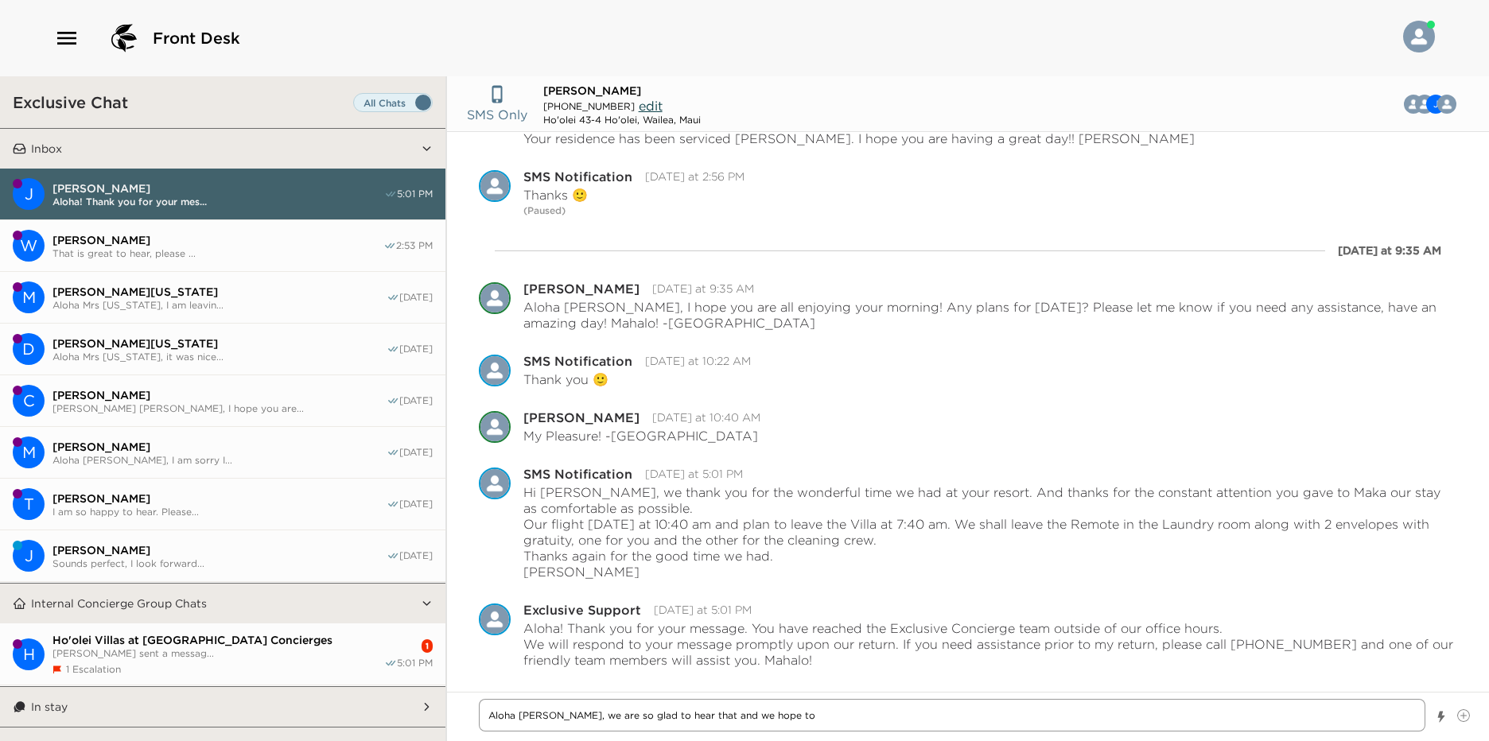
type textarea "Aloha [PERSON_NAME], we are so glad to hear that and we hope to s"
type textarea "x"
type textarea "Aloha [PERSON_NAME], we are so glad to hear that and we hope to se"
type textarea "x"
type textarea "Aloha [PERSON_NAME], we are so glad to hear that and we hope to see"
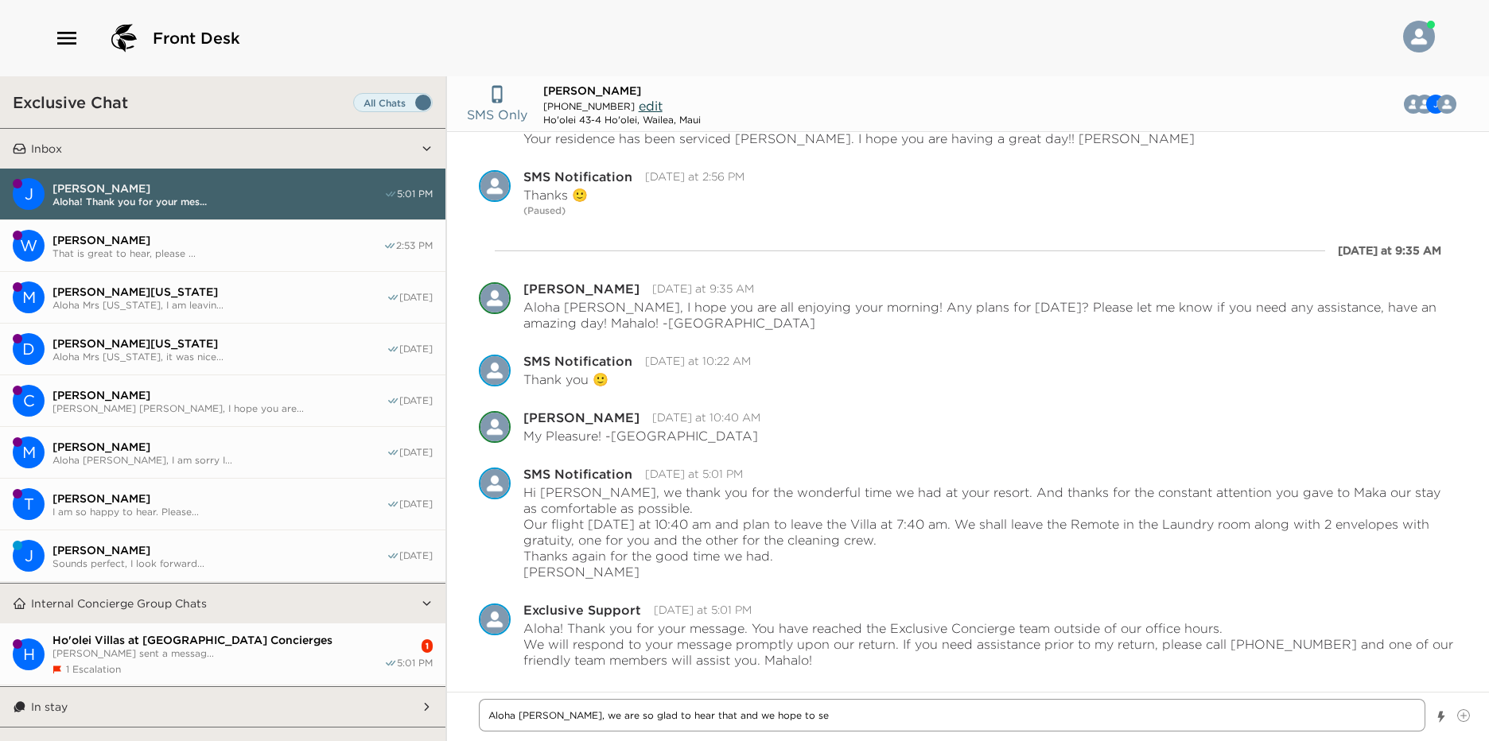
type textarea "x"
type textarea "Aloha [PERSON_NAME], we are so glad to hear that and we hope to see"
type textarea "x"
type textarea "Aloha [PERSON_NAME], we are so glad to hear that and we hope to see y"
type textarea "x"
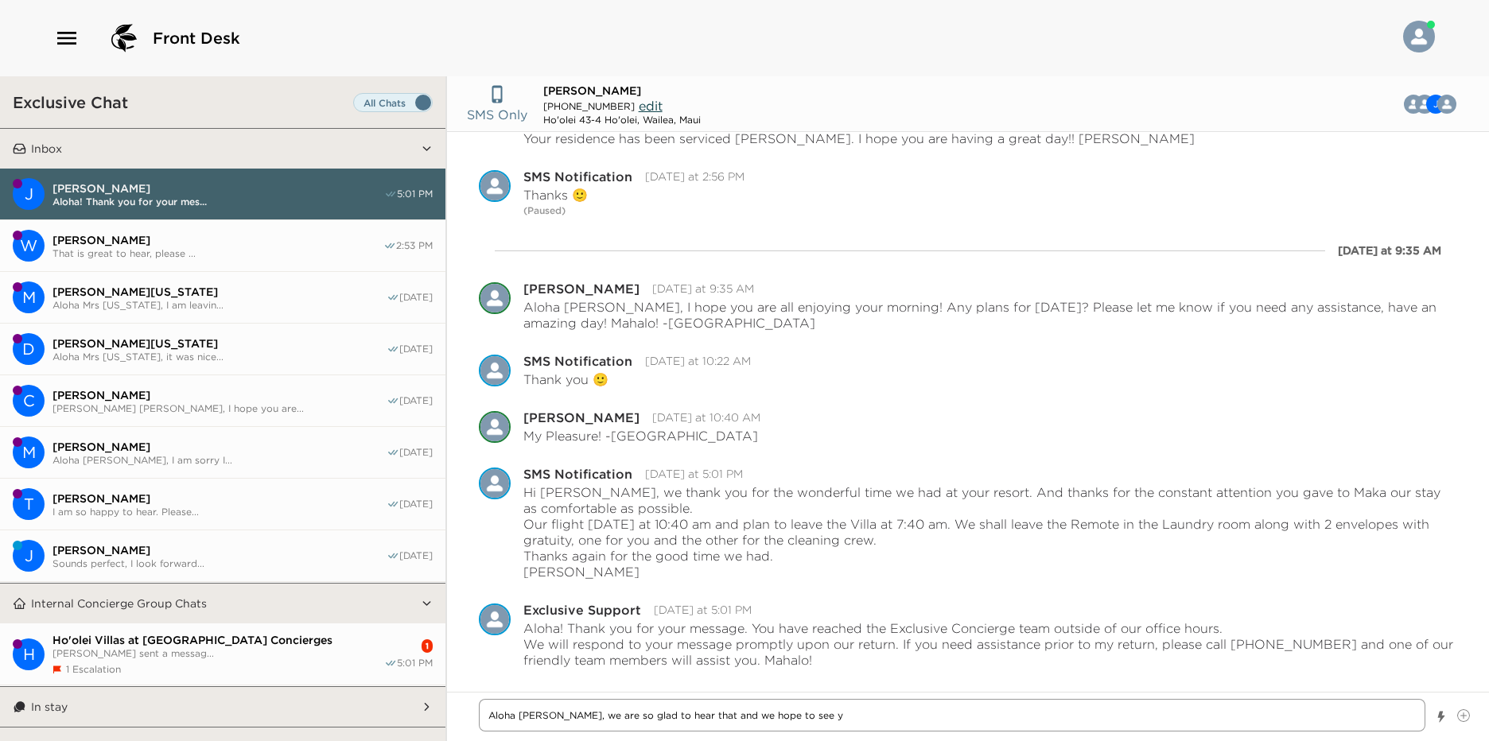
type textarea "Aloha [PERSON_NAME], we are so glad to hear that and we hope to see yo"
type textarea "x"
type textarea "Aloha [PERSON_NAME], we are so glad to hear that and we hope to see you"
type textarea "x"
type textarea "Aloha [PERSON_NAME], we are so glad to hear that and we hope to see you"
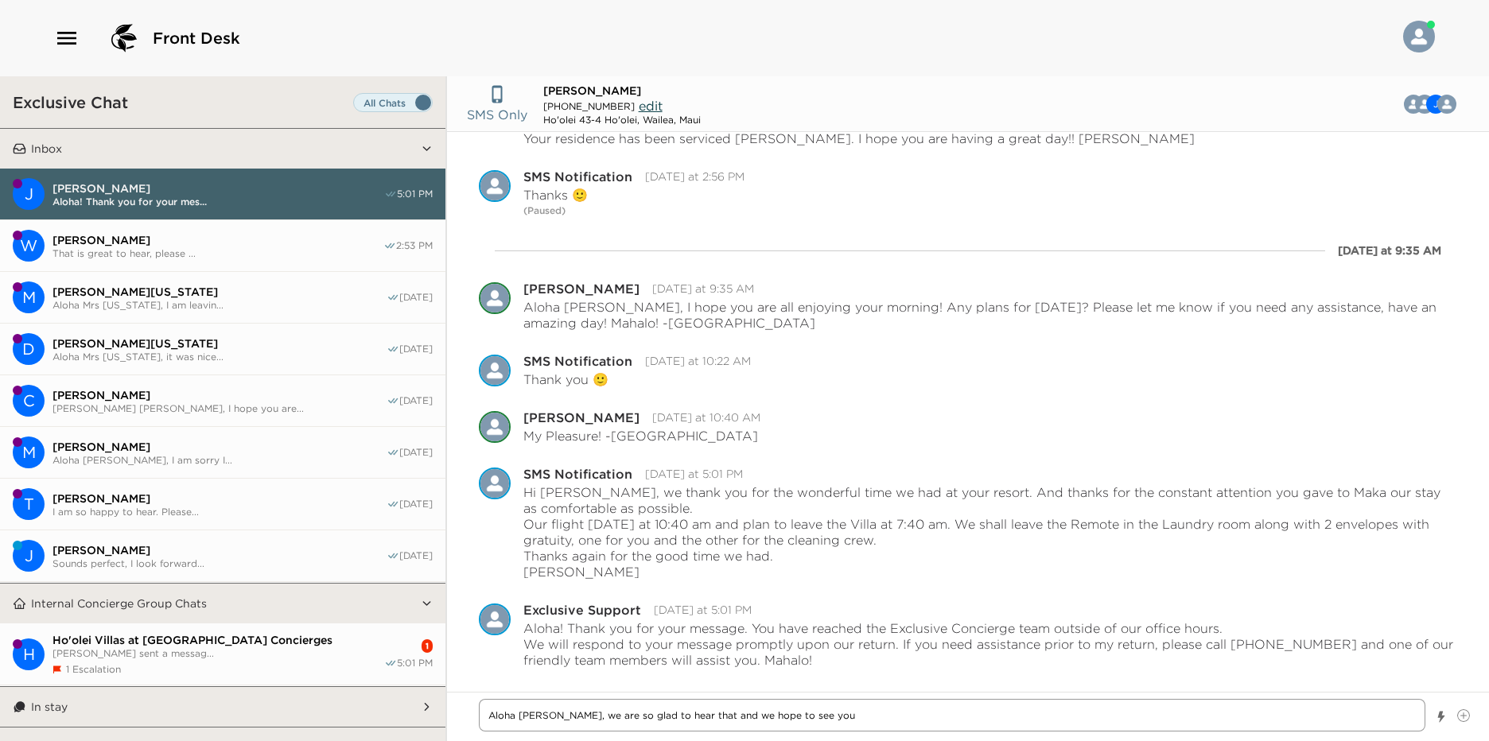
type textarea "x"
type textarea "Aloha [PERSON_NAME], we are so glad to hear that and we hope to see you s"
type textarea "x"
type textarea "Aloha [PERSON_NAME], we are so glad to hear that and we hope to see you so"
type textarea "x"
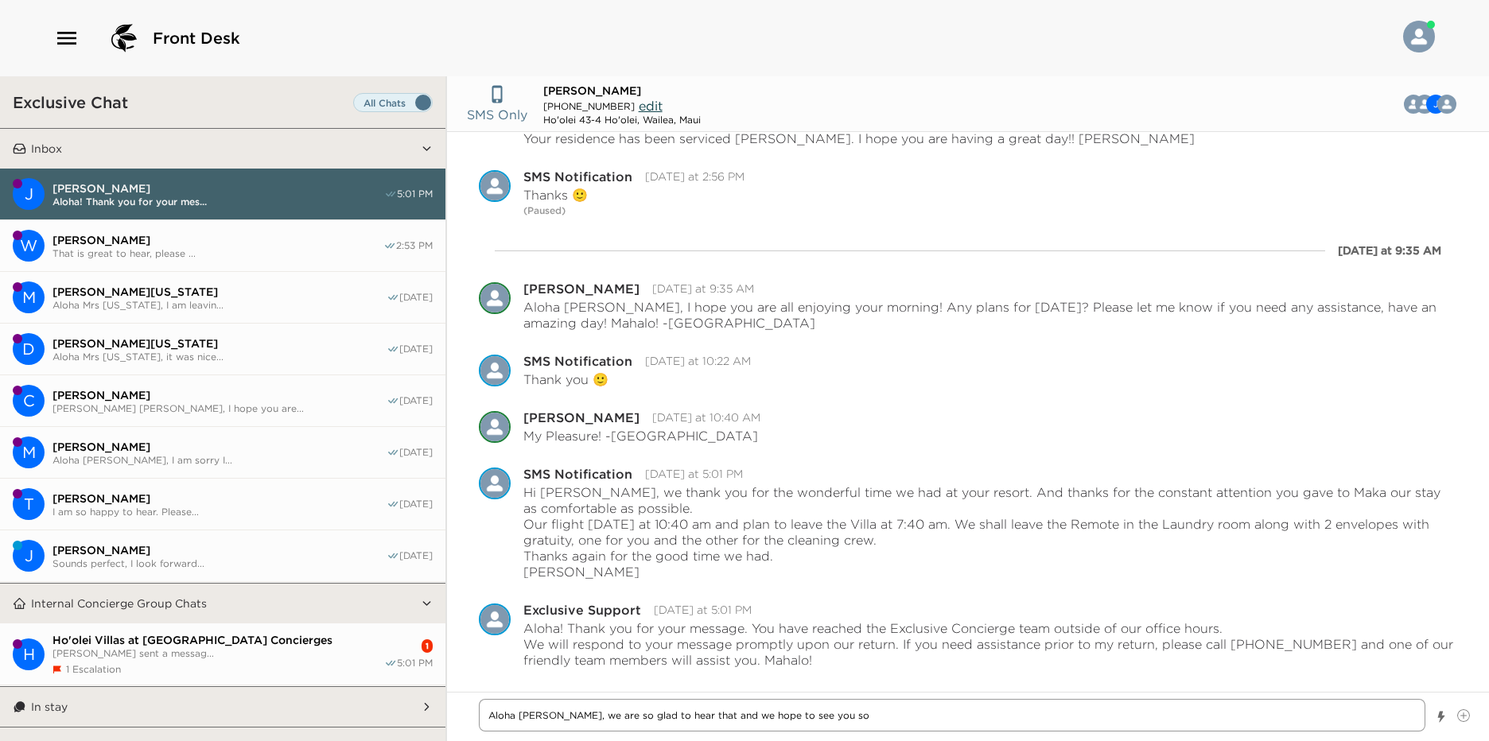
type textarea "Aloha [PERSON_NAME], we are so glad to hear that and we hope to see you [PERSON…"
type textarea "x"
type textarea "Aloha [PERSON_NAME], we are so glad to hear that and we hope to see you soon"
type textarea "x"
type textarea "Aloha [PERSON_NAME], we are so glad to hear that and we hope to see you soon"
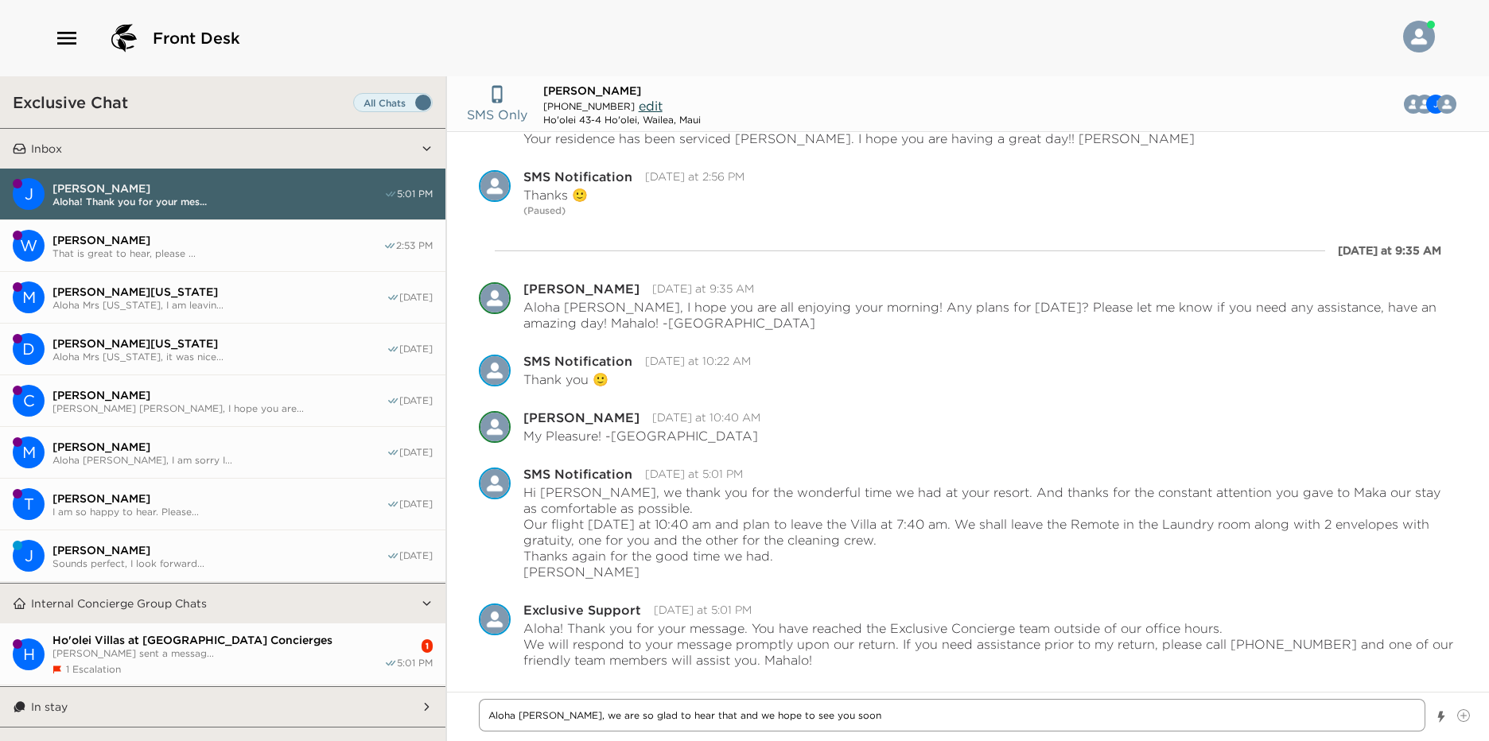
type textarea "x"
type textarea "Aloha [PERSON_NAME], we are so glad to hear that and we hope to see you soon a"
type textarea "x"
type textarea "Aloha [PERSON_NAME], we are so glad to hear that and we hope to see you soon ag"
type textarea "x"
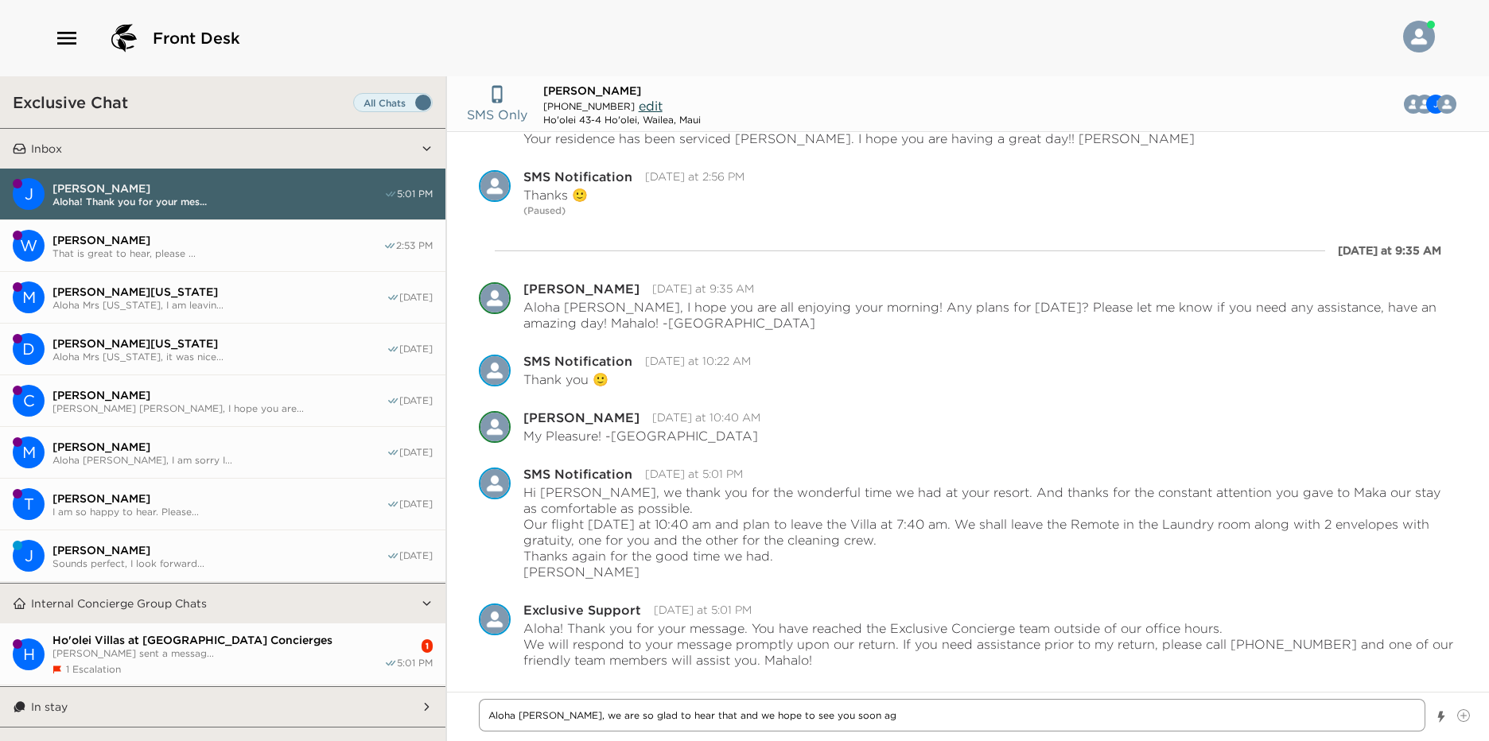
type textarea "Aloha [PERSON_NAME], we are so glad to hear that and we hope to see you soon aga"
type textarea "x"
type textarea "Aloha [PERSON_NAME], we are so glad to hear that and we hope to see you soon ag…"
type textarea "x"
type textarea "Aloha [PERSON_NAME], we are so glad to hear that and we hope to see you soon ag…"
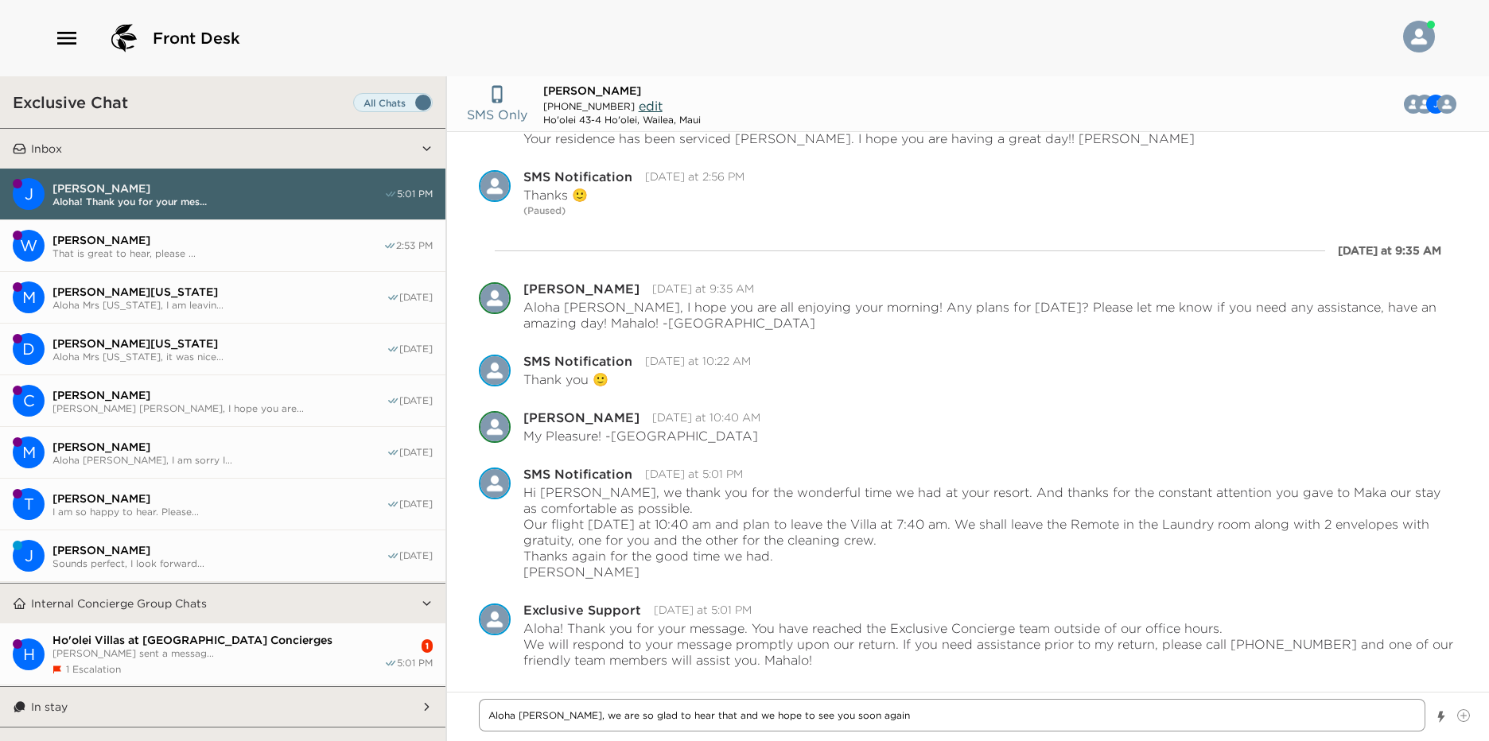
type textarea "x"
type textarea "Aloha [PERSON_NAME], we are so glad to hear that and we hope to see you soon ag…"
type textarea "x"
type textarea "Aloha [PERSON_NAME], we are so glad to hear that and we hope to see you soon ag…"
type textarea "x"
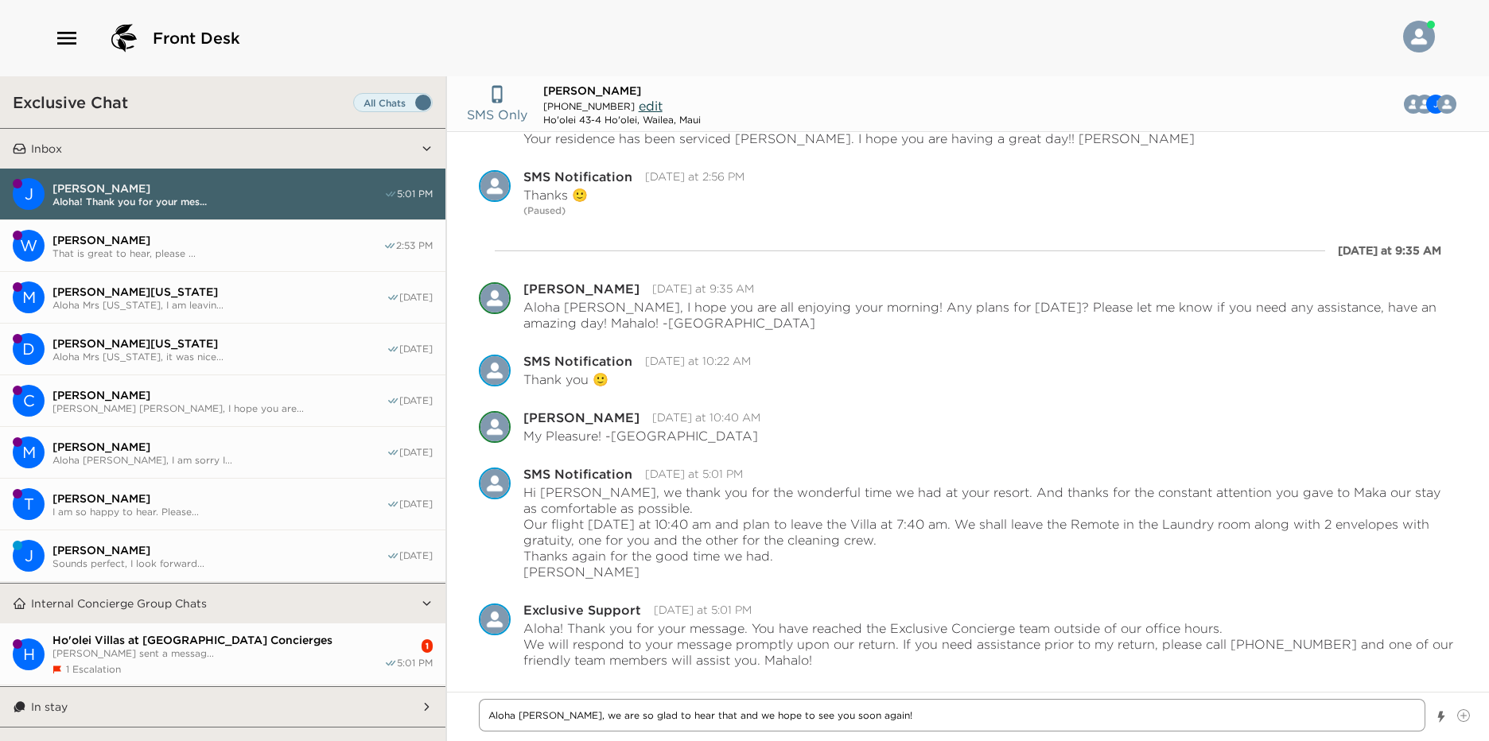
type textarea "Aloha [PERSON_NAME], we are so glad to hear that and we hope to see you soon ag…"
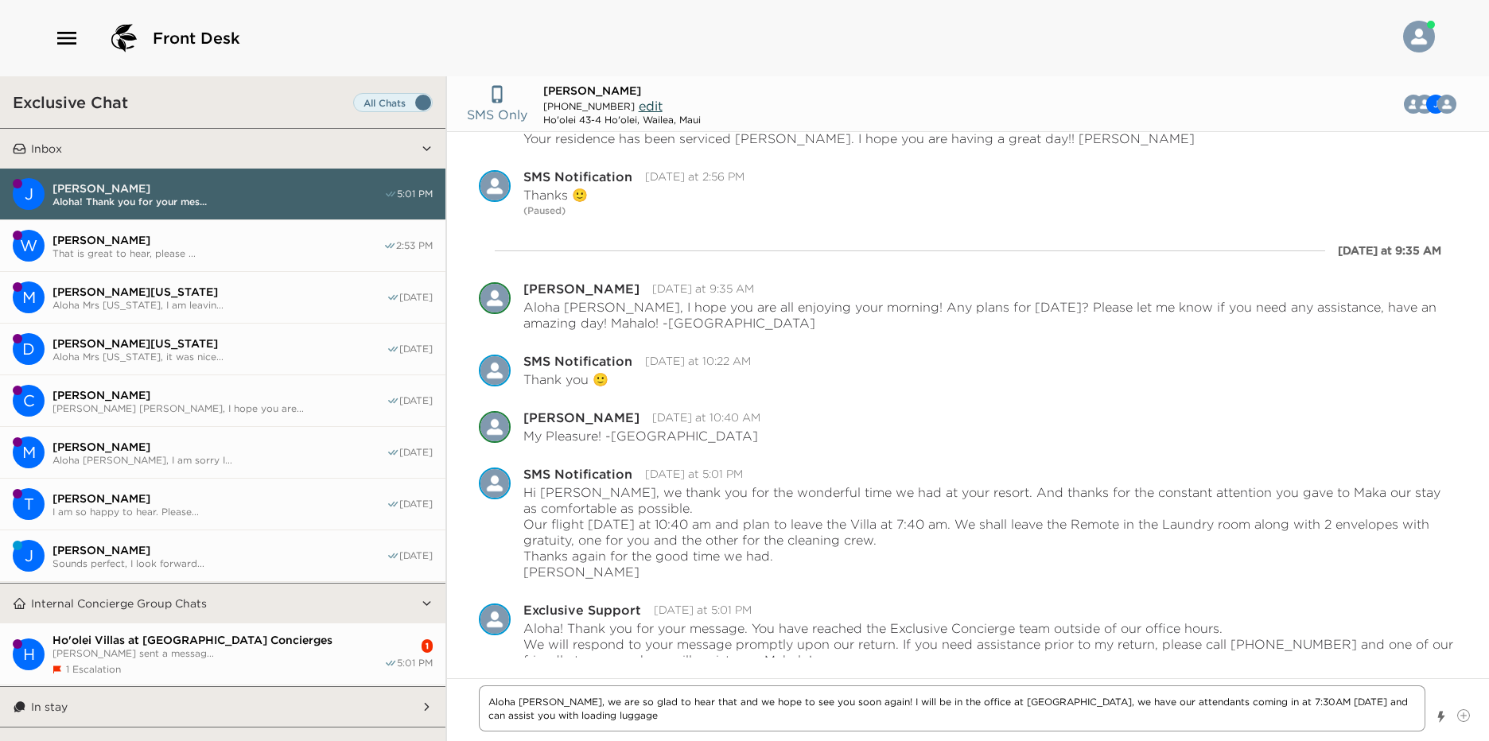
click at [1019, 703] on textarea "Aloha [PERSON_NAME], we are so glad to hear that and we hope to see you soon ag…" at bounding box center [952, 708] width 946 height 46
click at [700, 717] on textarea "Aloha [PERSON_NAME], we are so glad to hear that and we hope to see you soon ag…" at bounding box center [952, 708] width 946 height 46
click at [701, 717] on textarea "Aloha [PERSON_NAME], we are so glad to hear that, and we hope to see you soon a…" at bounding box center [952, 708] width 946 height 46
click at [885, 702] on textarea "Aloha [PERSON_NAME], we are so glad to hear that, and we hope to see you soon a…" at bounding box center [952, 708] width 946 height 46
click at [1120, 716] on textarea "Aloha [PERSON_NAME], we are so glad to hear that, and we hope to see you soon a…" at bounding box center [952, 708] width 946 height 46
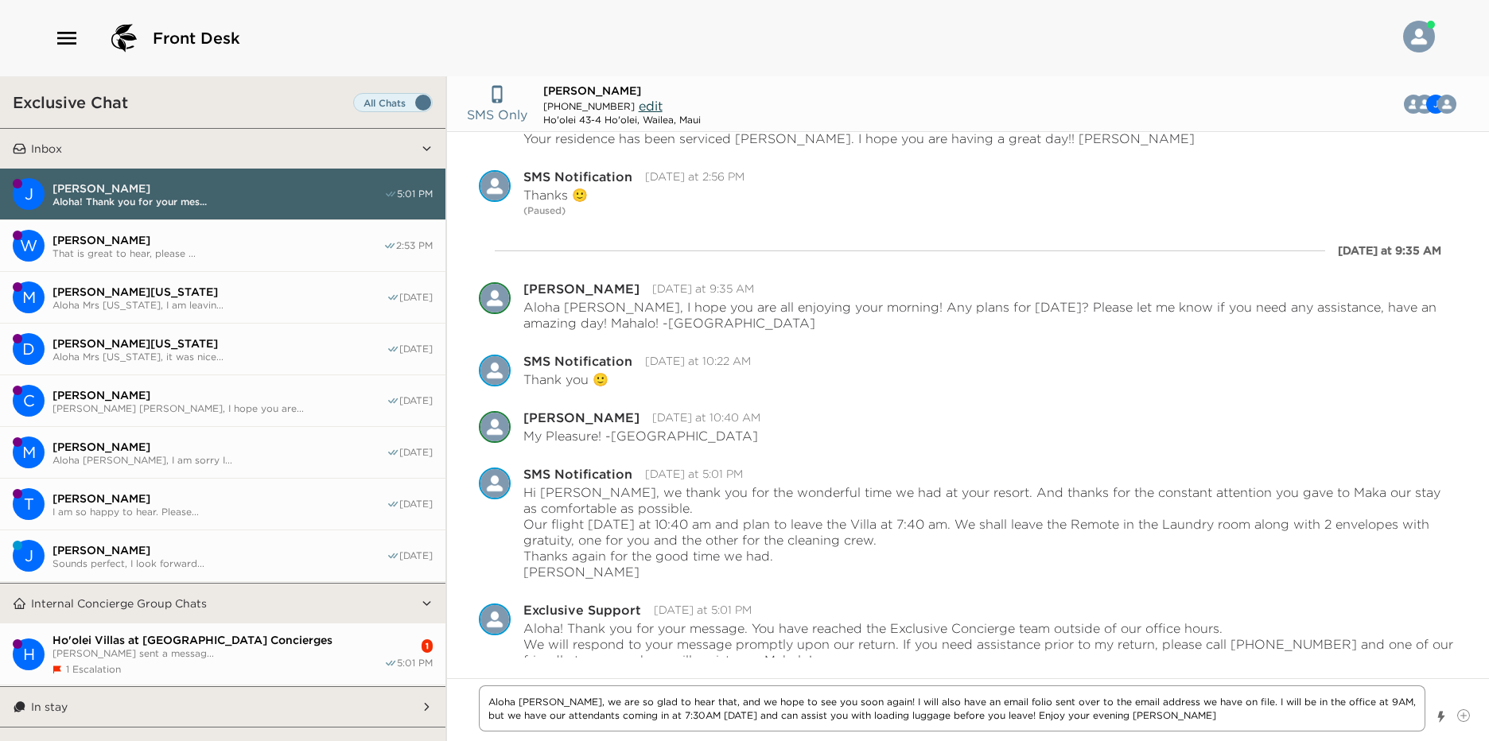
click at [1107, 715] on textarea "Aloha [PERSON_NAME], we are so glad to hear that, and we hope to see you soon a…" at bounding box center [952, 708] width 946 height 46
click at [1385, 721] on textarea "Aloha [PERSON_NAME], we are so glad to hear that, and we hope to see you soon a…" at bounding box center [952, 708] width 946 height 46
drag, startPoint x: 1232, startPoint y: 724, endPoint x: 1244, endPoint y: 733, distance: 14.8
click at [1233, 724] on textarea "Aloha [PERSON_NAME], we are so glad to hear that, and we hope to see you soon a…" at bounding box center [952, 708] width 946 height 46
click at [1411, 713] on textarea "Aloha [PERSON_NAME], we are so glad to hear that, and we hope to see you soon a…" at bounding box center [952, 708] width 946 height 46
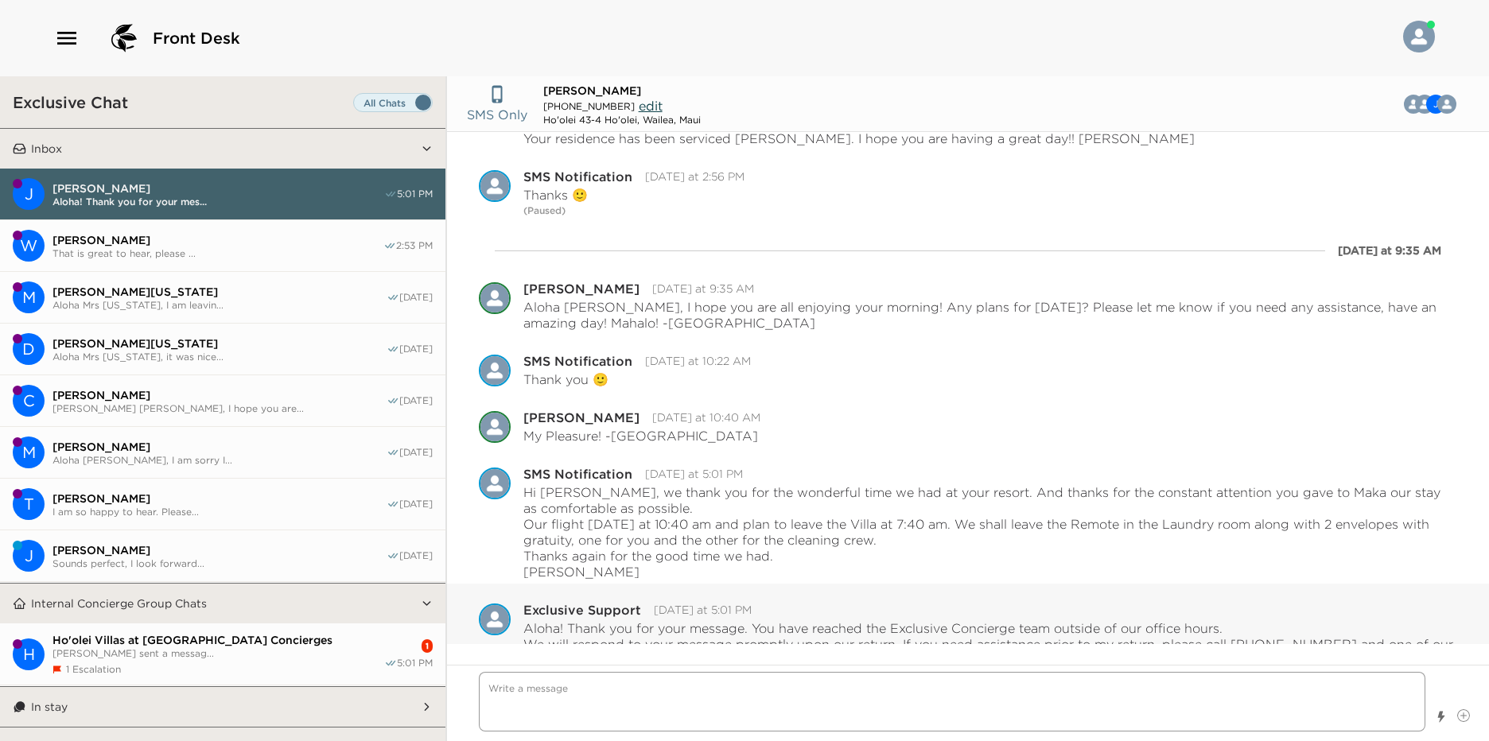
scroll to position [2180, 0]
